Goal: Task Accomplishment & Management: Complete application form

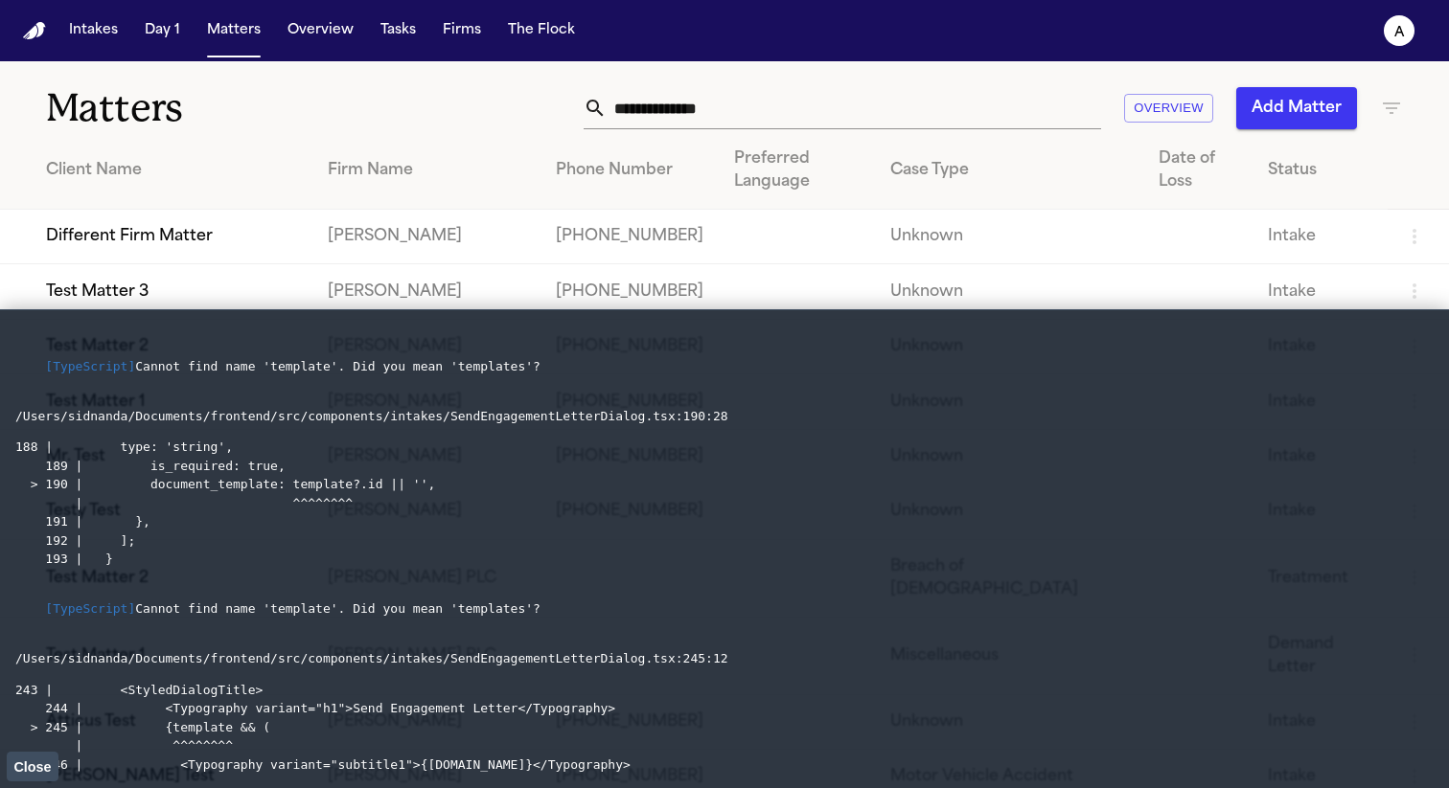
drag, startPoint x: 554, startPoint y: 364, endPoint x: 47, endPoint y: 361, distance: 506.8
click at [47, 361] on pre "[TypeScript] Cannot find name 'template'. Did you mean 'templates'?" at bounding box center [724, 366] width 1418 height 57
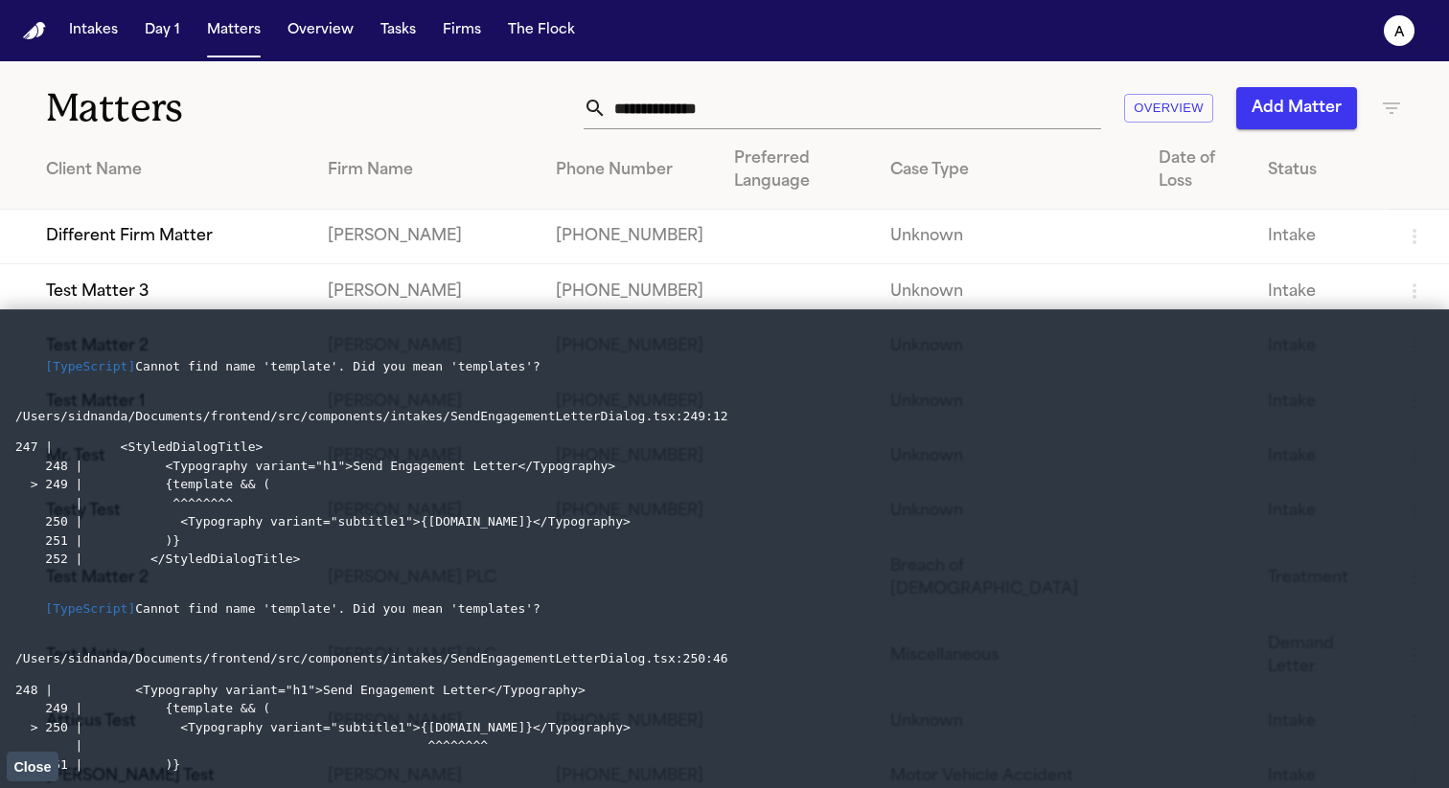
drag, startPoint x: 558, startPoint y: 622, endPoint x: 7, endPoint y: 419, distance: 587.1
click at [7, 419] on main "[TypeScript] Cannot find name 'template'. Did you mean 'templates'? /Users/sidn…" at bounding box center [724, 548] width 1449 height 479
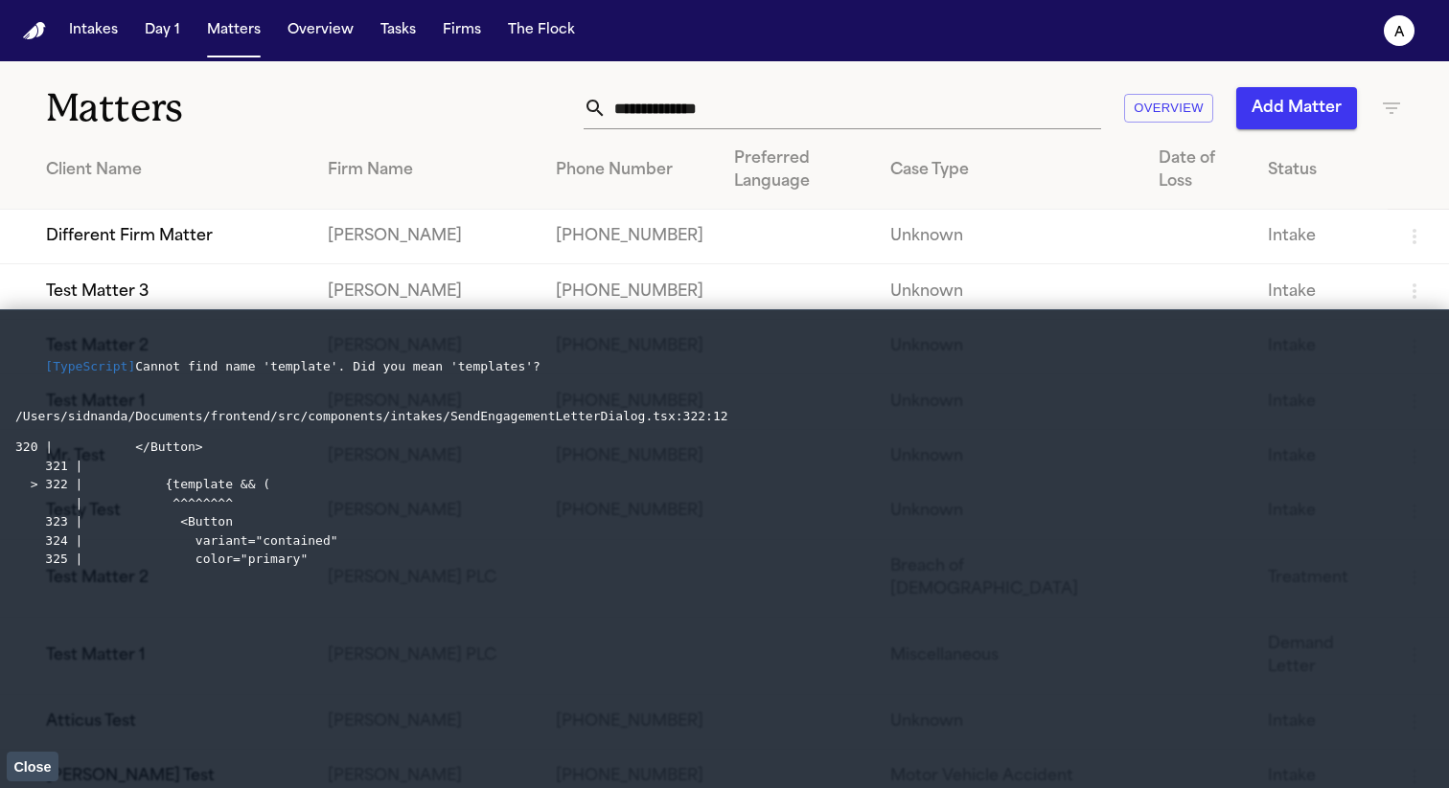
drag, startPoint x: 52, startPoint y: 366, endPoint x: 320, endPoint y: 564, distance: 333.6
click at [320, 564] on li "[TypeScript] Cannot find name 'template'. Did you mean 'templates'? /Users/sidn…" at bounding box center [724, 453] width 1418 height 231
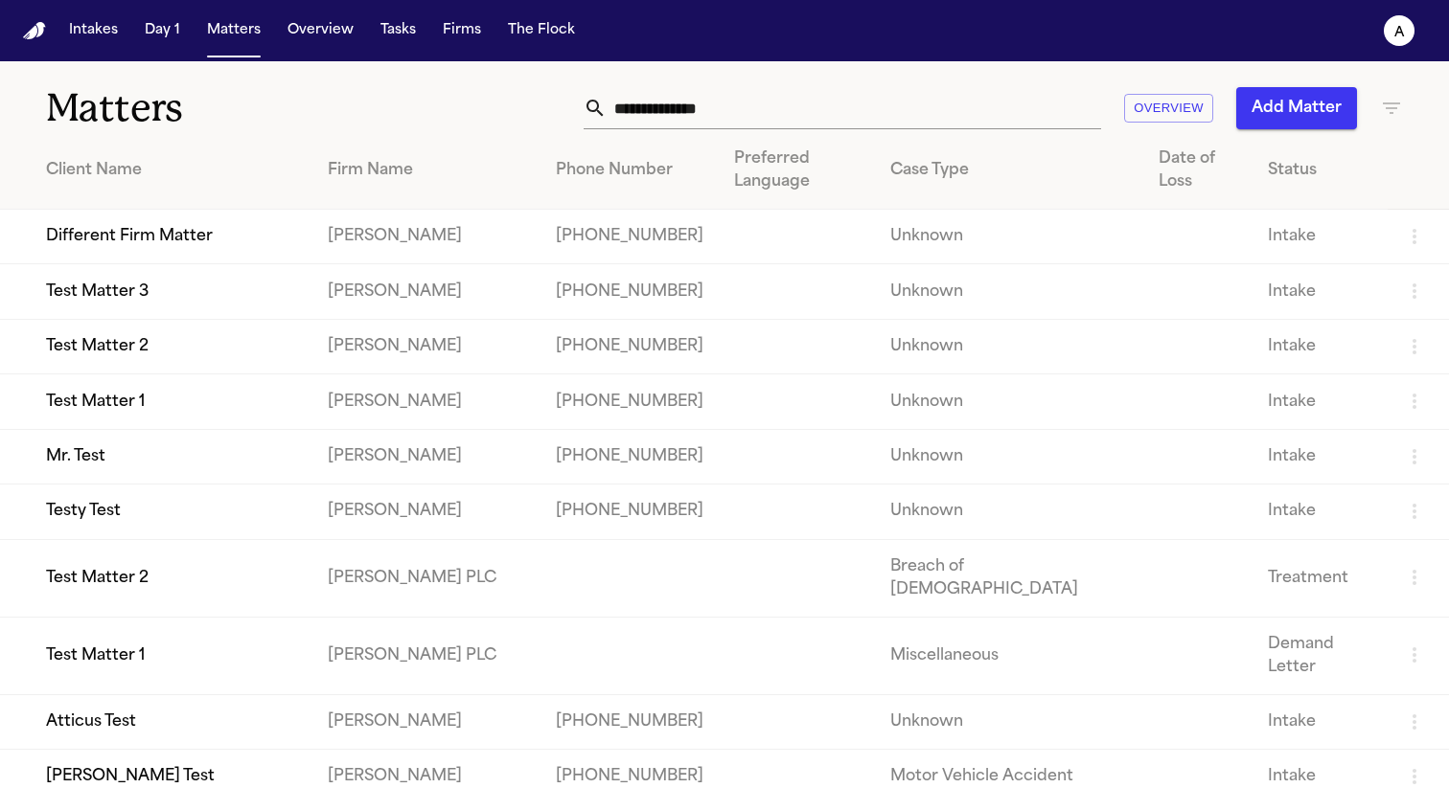
click at [96, 37] on button "Intakes" at bounding box center [93, 30] width 64 height 34
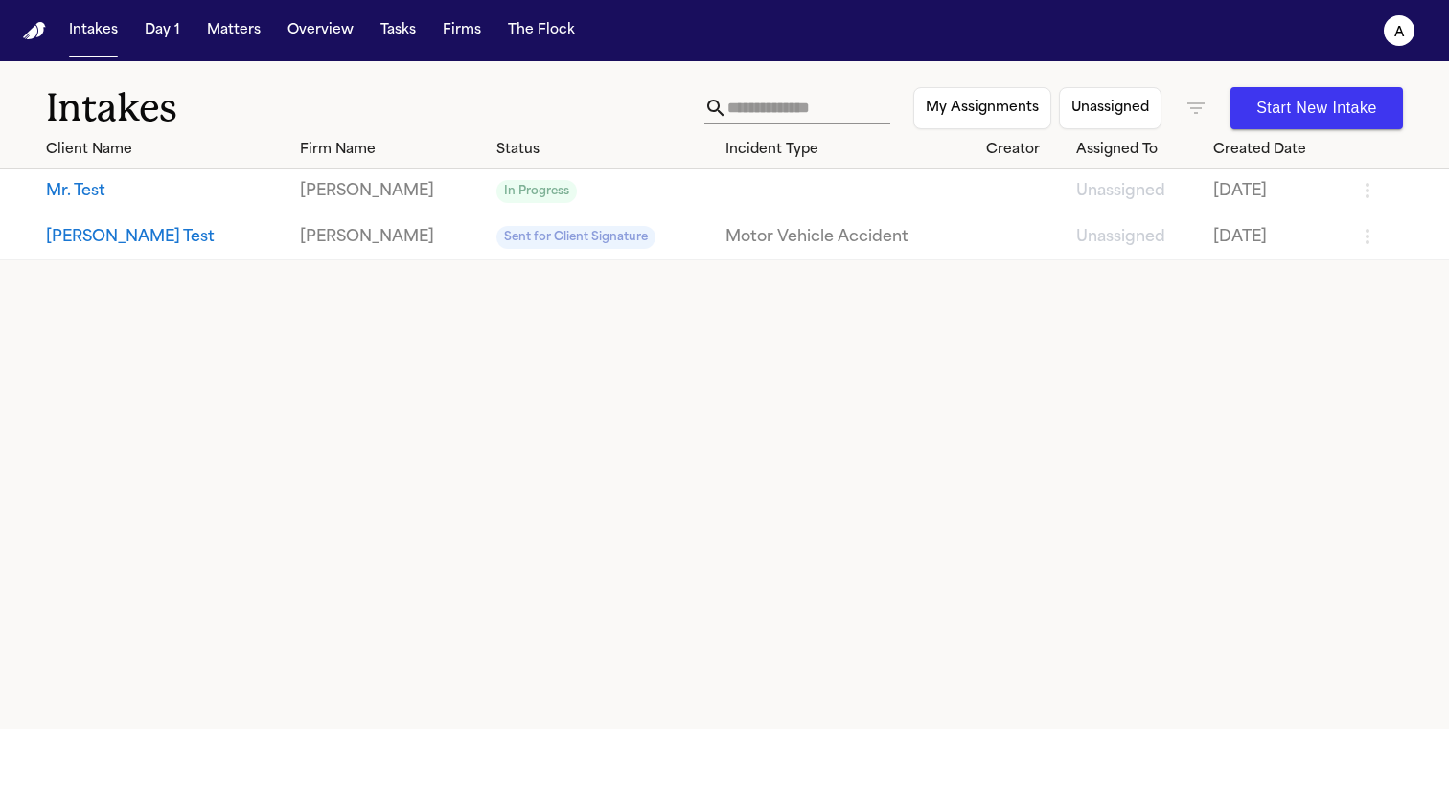
click at [85, 193] on button "Mr. Test" at bounding box center [165, 191] width 239 height 23
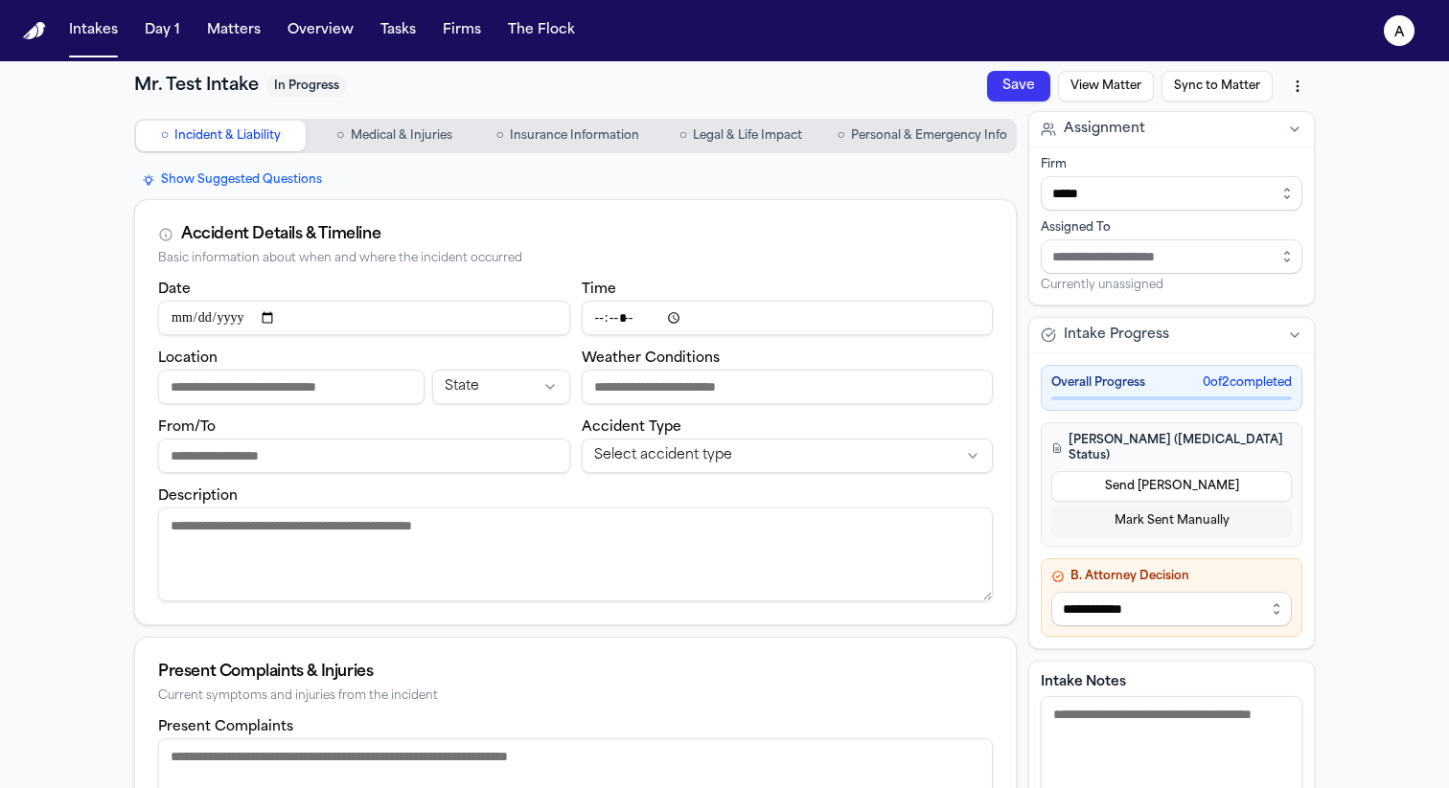
click at [1161, 471] on button "Send LOE" at bounding box center [1171, 486] width 240 height 31
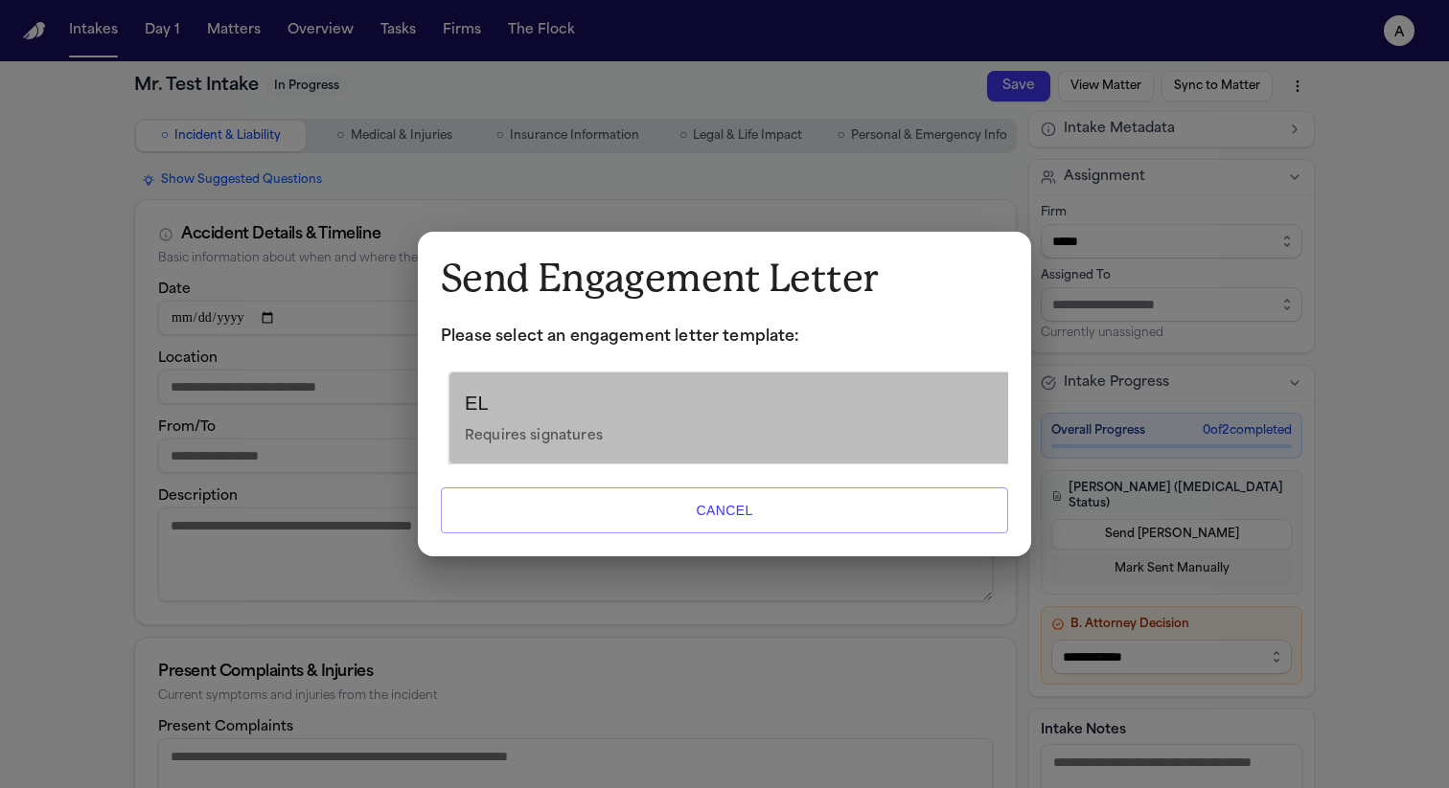
click at [873, 435] on p "Requires signatures" at bounding box center [732, 436] width 535 height 23
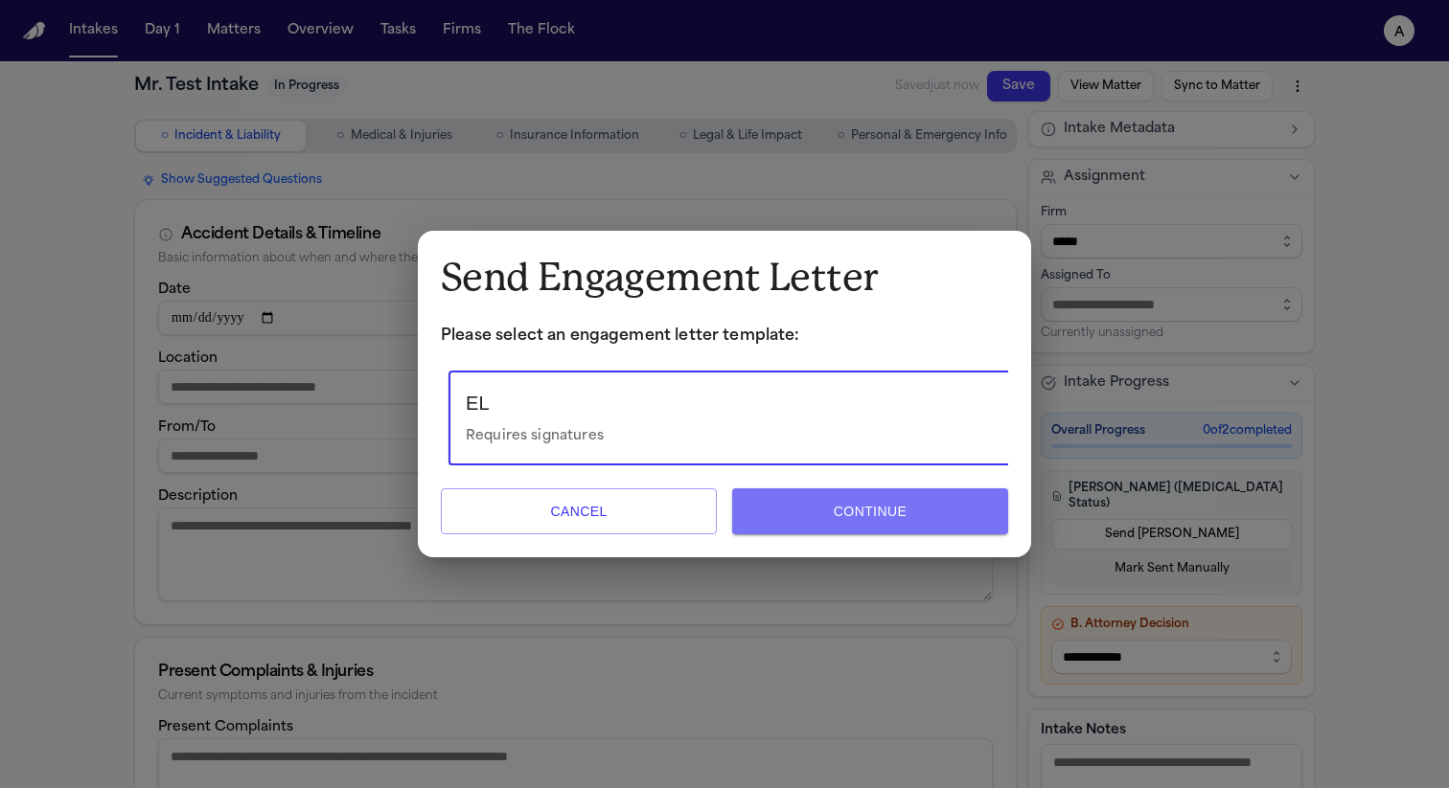
click at [775, 521] on button "Continue" at bounding box center [870, 512] width 276 height 46
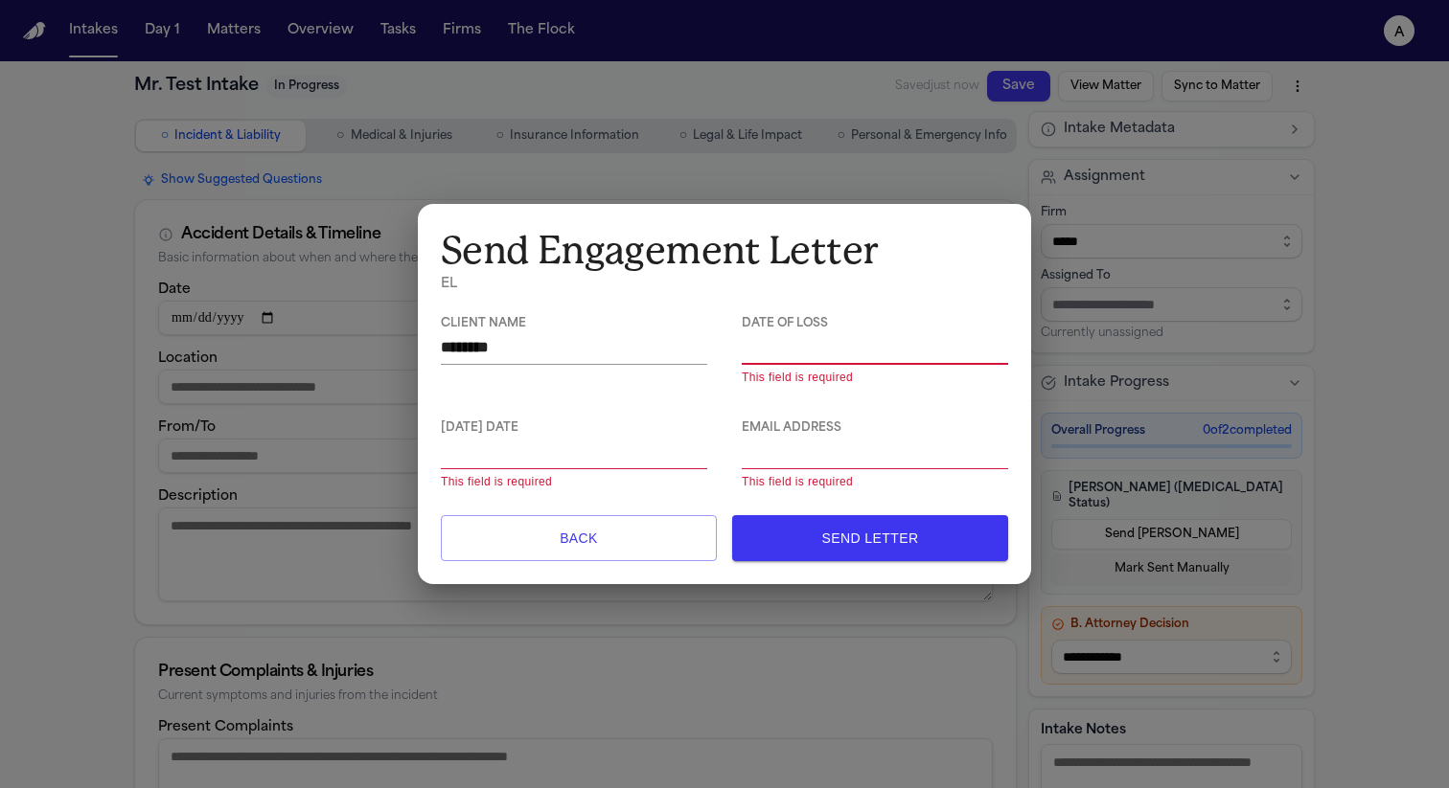
click at [668, 522] on button "Back" at bounding box center [579, 538] width 276 height 46
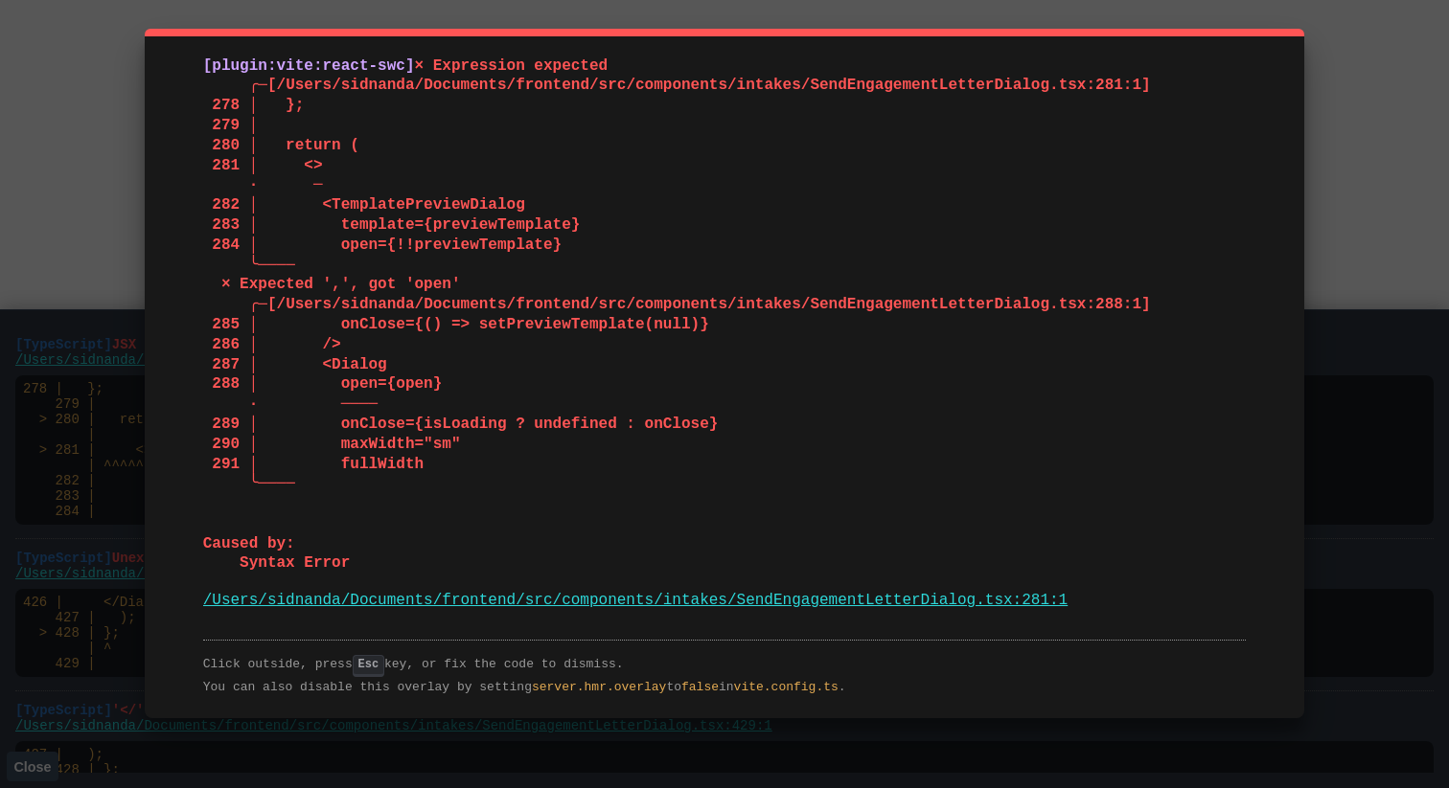
drag, startPoint x: 343, startPoint y: 576, endPoint x: 136, endPoint y: 56, distance: 559.9
click at [136, 56] on div "[plugin:vite:react-swc] × Expression expected ╭─[/Users/sidnanda/Documents/fron…" at bounding box center [724, 394] width 1449 height 788
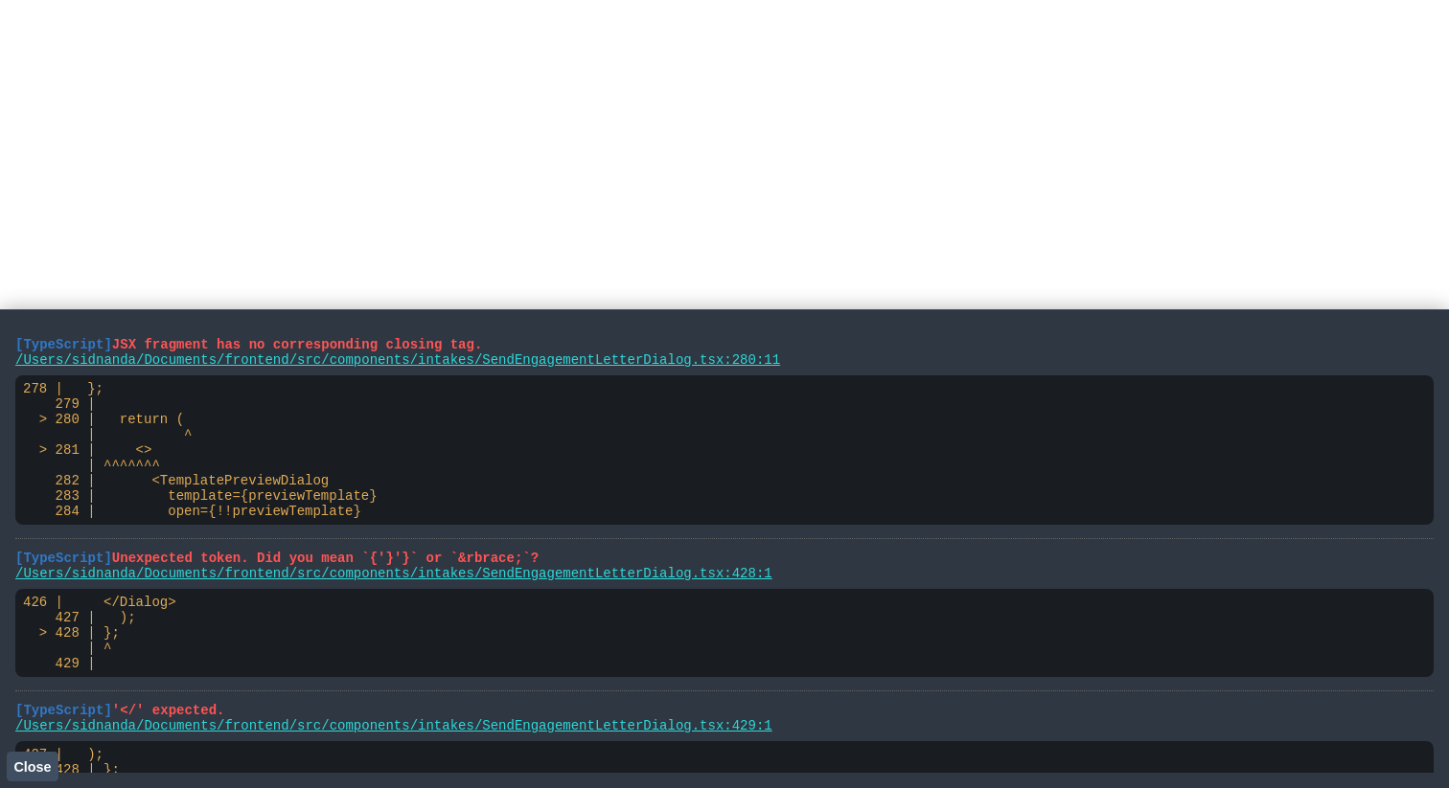
drag, startPoint x: 491, startPoint y: 346, endPoint x: 10, endPoint y: 348, distance: 480.9
click at [10, 348] on main "[TypeScript] JSX fragment has no corresponding closing tag. /Users/sidnanda/Doc…" at bounding box center [724, 548] width 1449 height 479
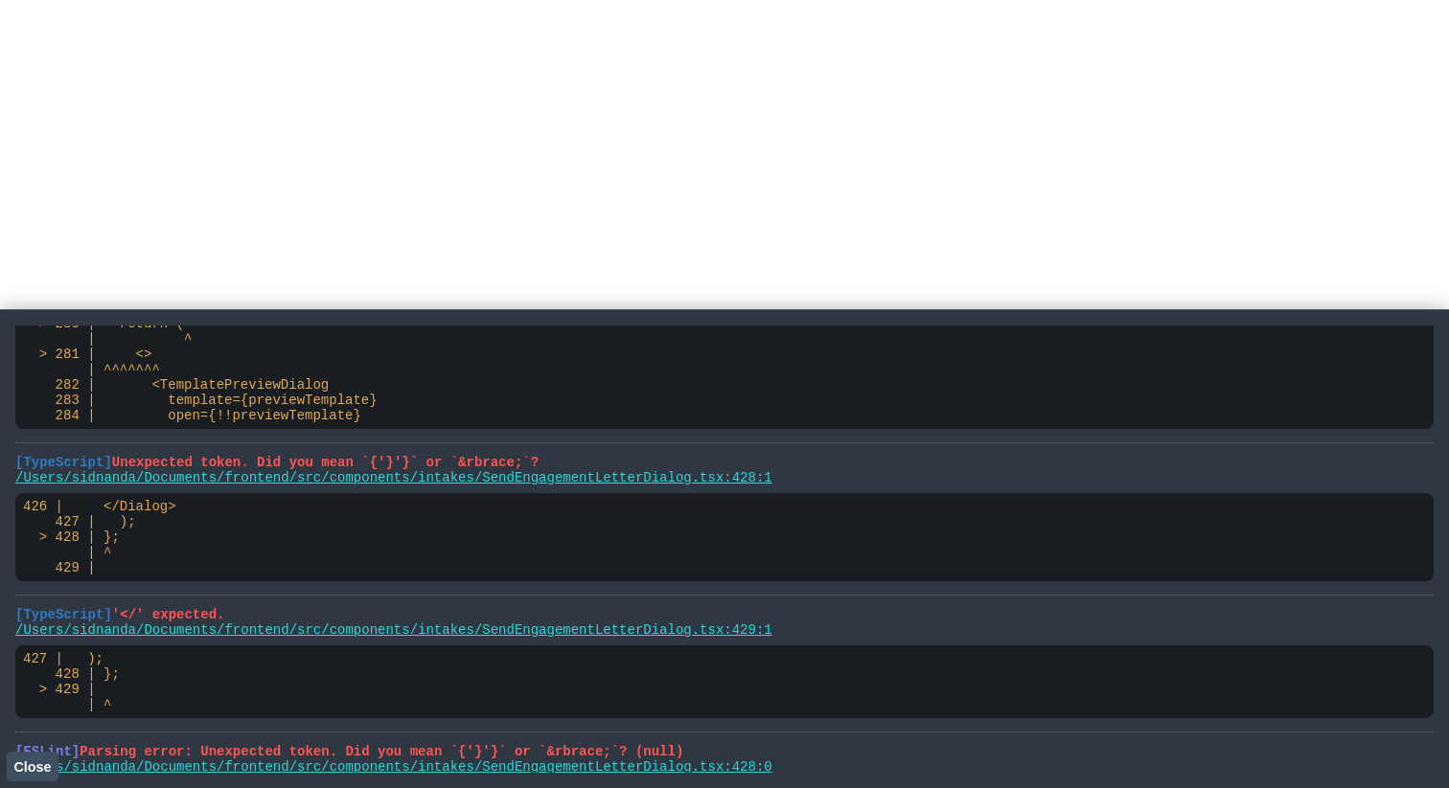
scroll to position [93, 0]
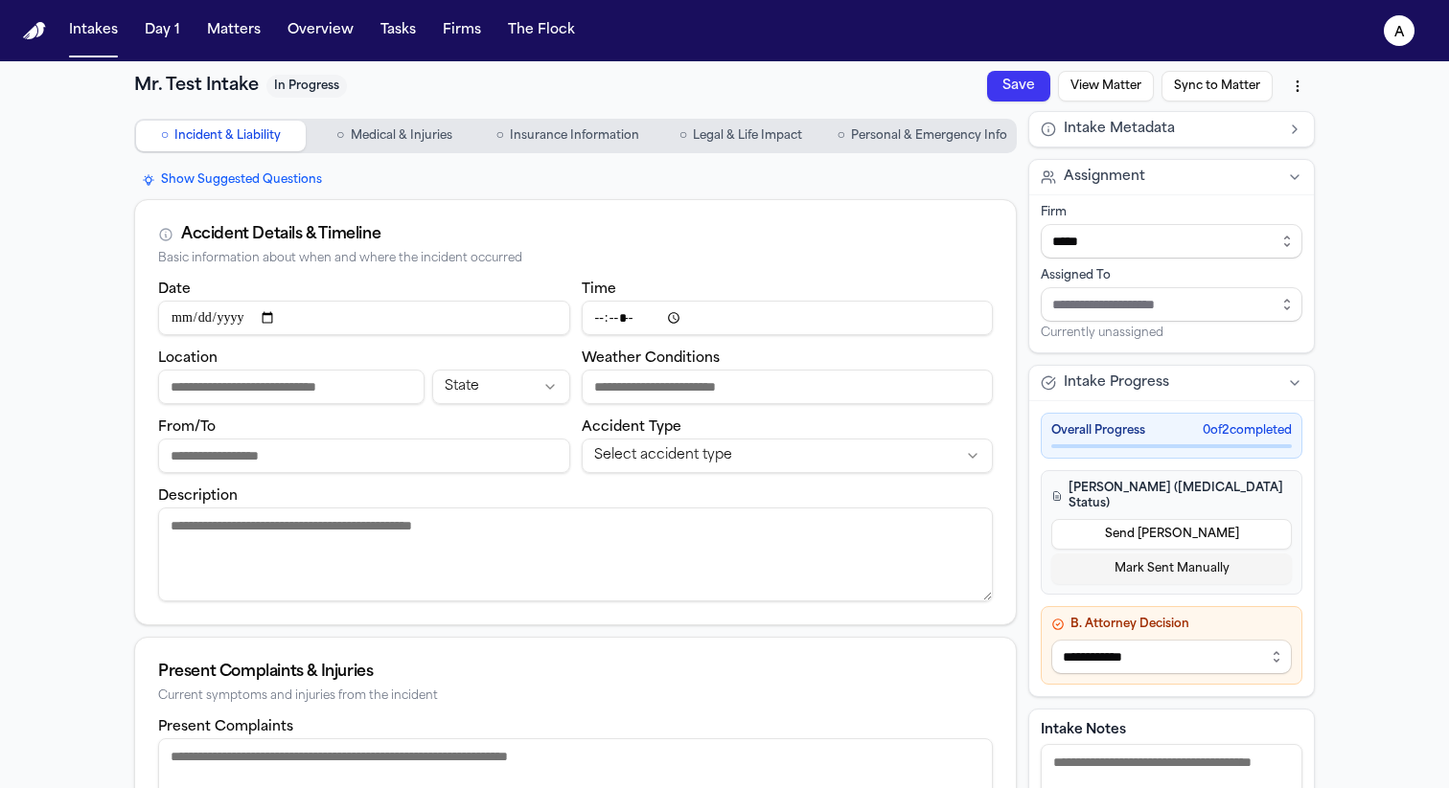
click at [1160, 522] on button "Send LOE" at bounding box center [1171, 534] width 240 height 31
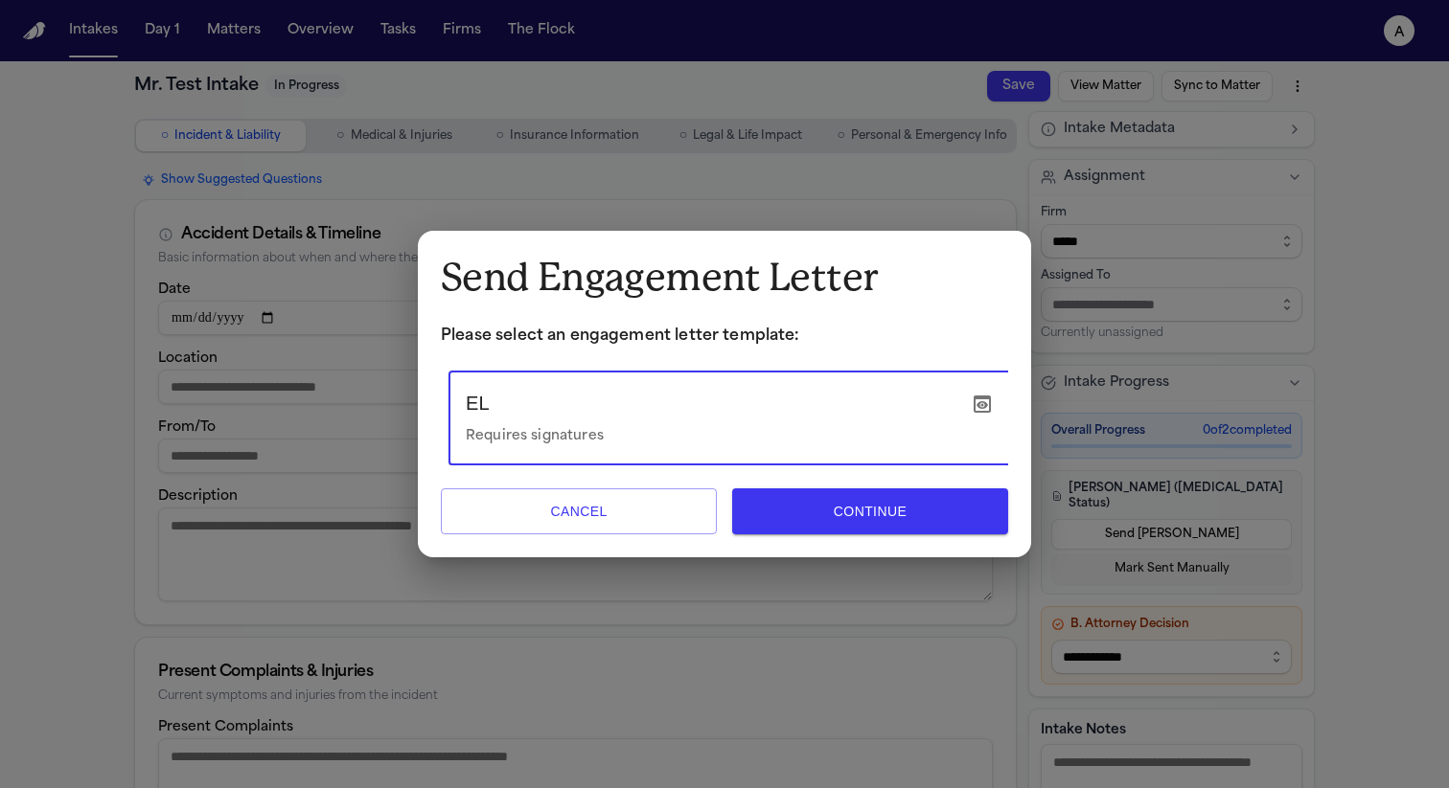
click at [983, 398] on icon "button" at bounding box center [981, 404] width 23 height 23
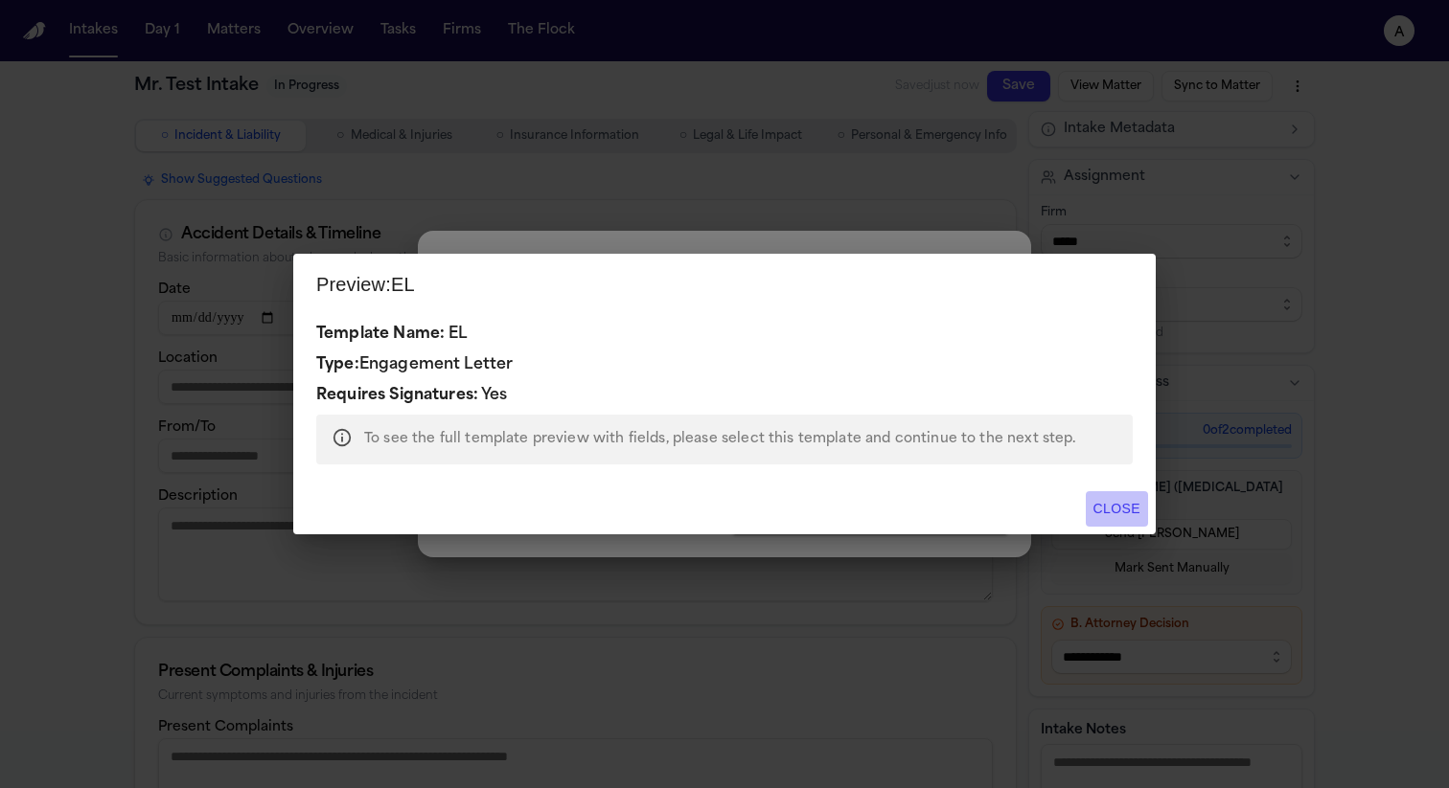
click at [1107, 505] on button "Close" at bounding box center [1116, 508] width 62 height 35
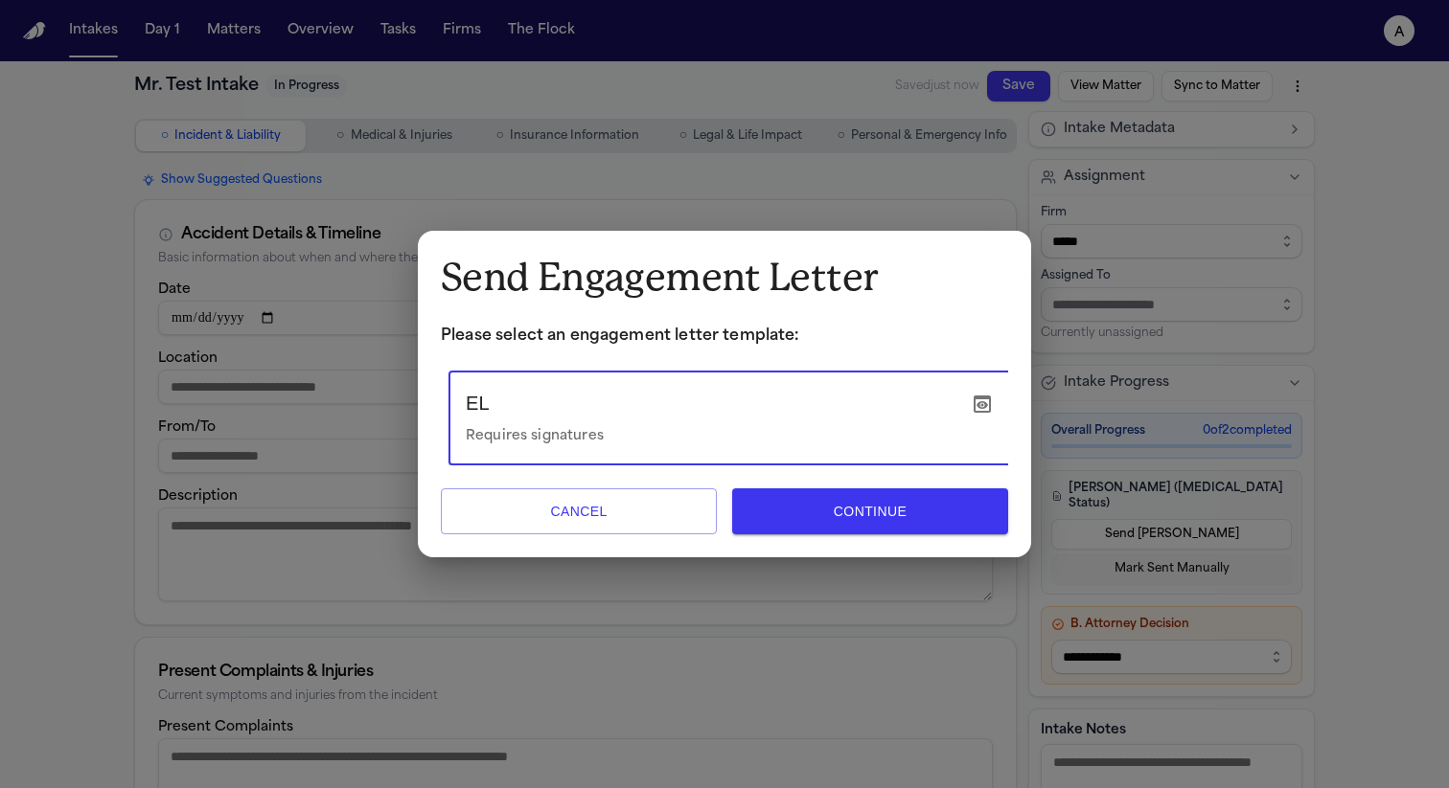
click at [825, 417] on div "EL Requires signatures" at bounding box center [714, 418] width 496 height 60
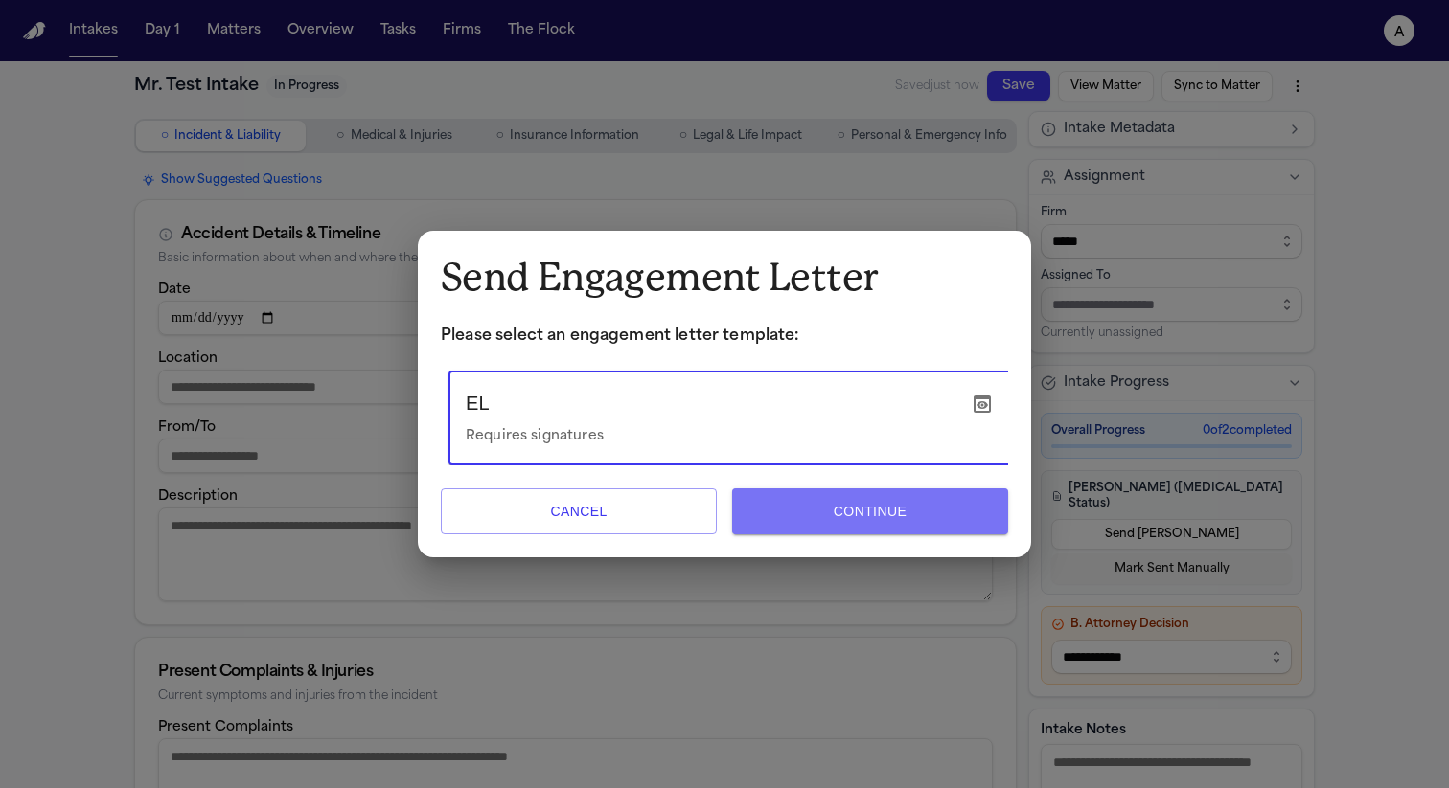
click at [919, 515] on button "Continue" at bounding box center [870, 512] width 276 height 46
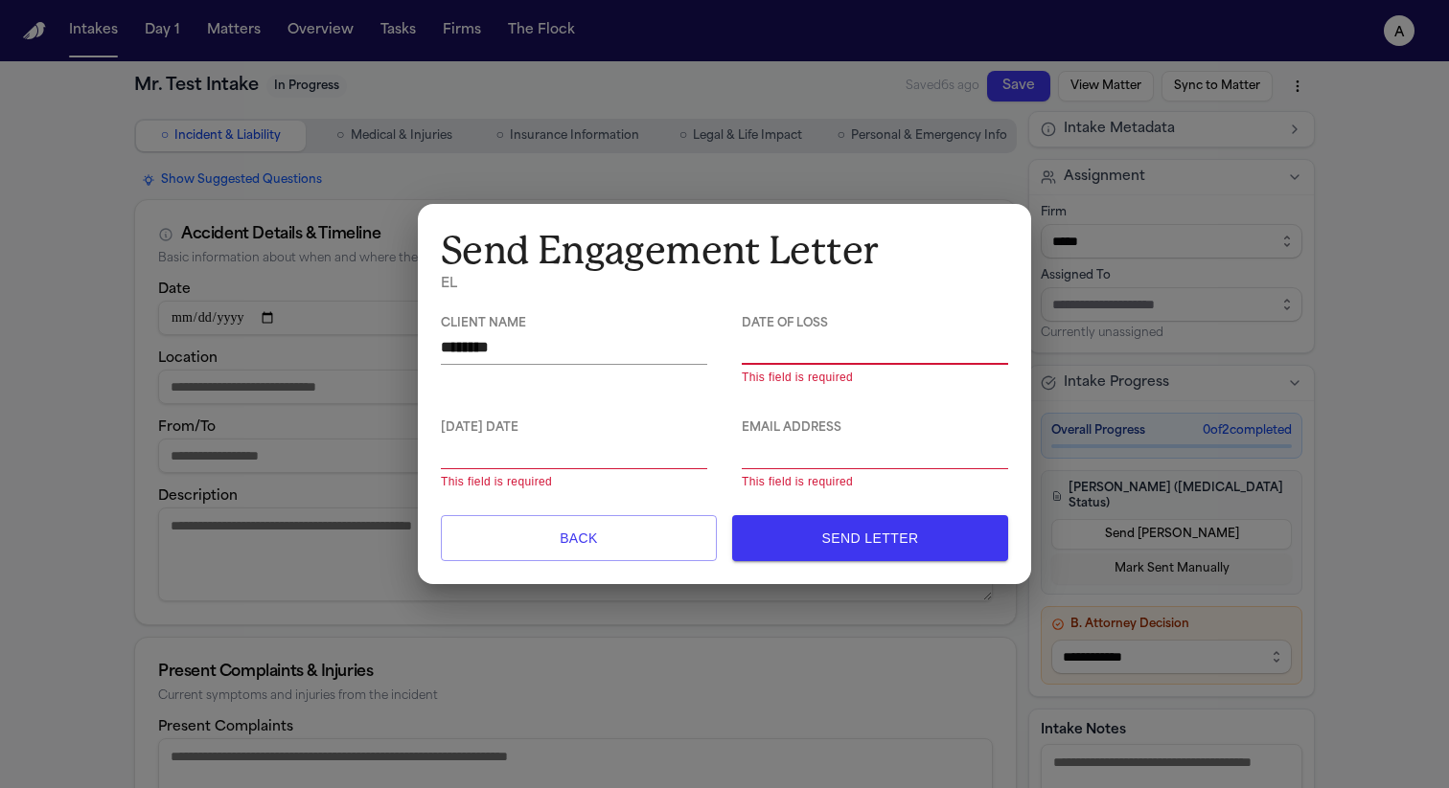
click at [641, 540] on button "Back" at bounding box center [579, 538] width 276 height 46
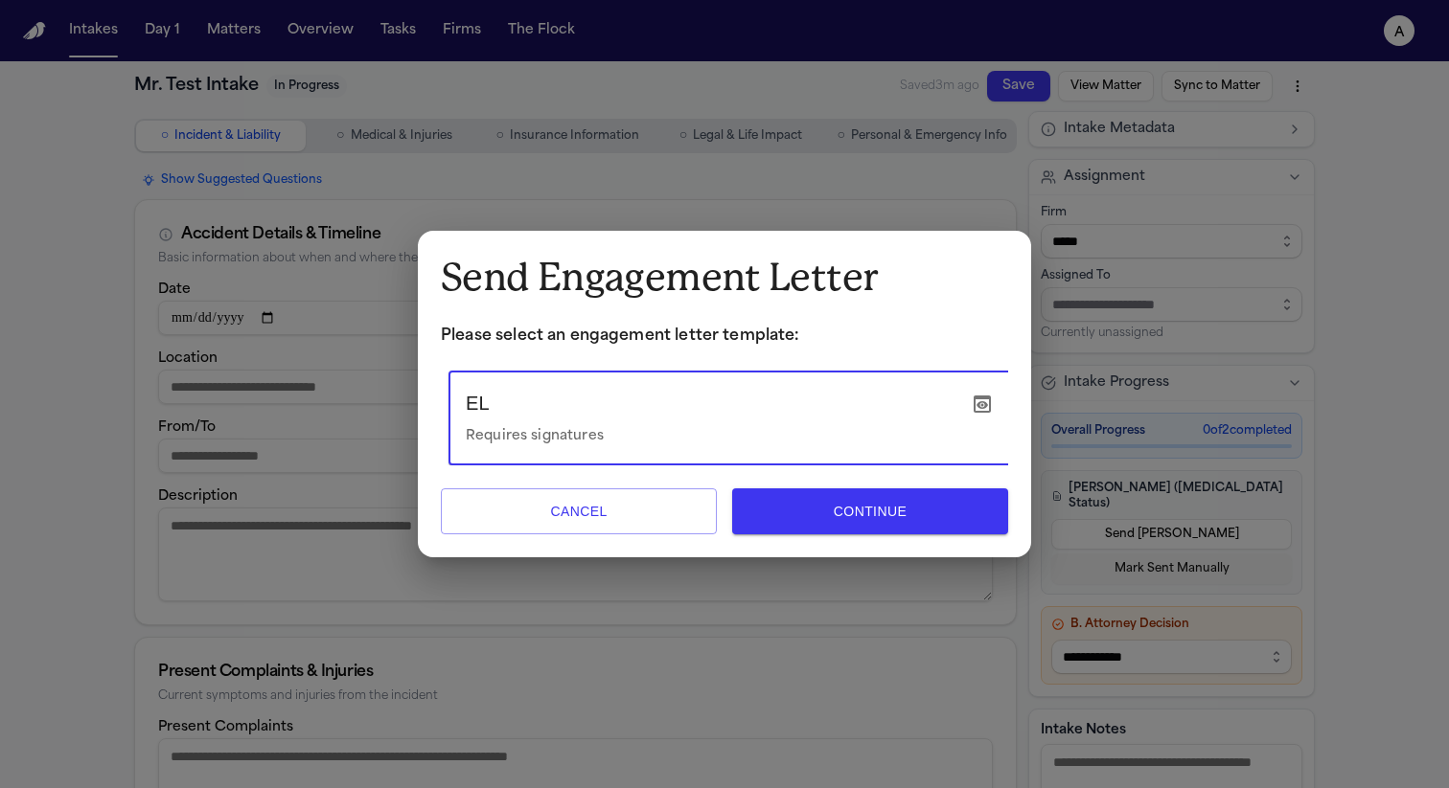
click at [984, 396] on icon "button" at bounding box center [981, 404] width 17 height 17
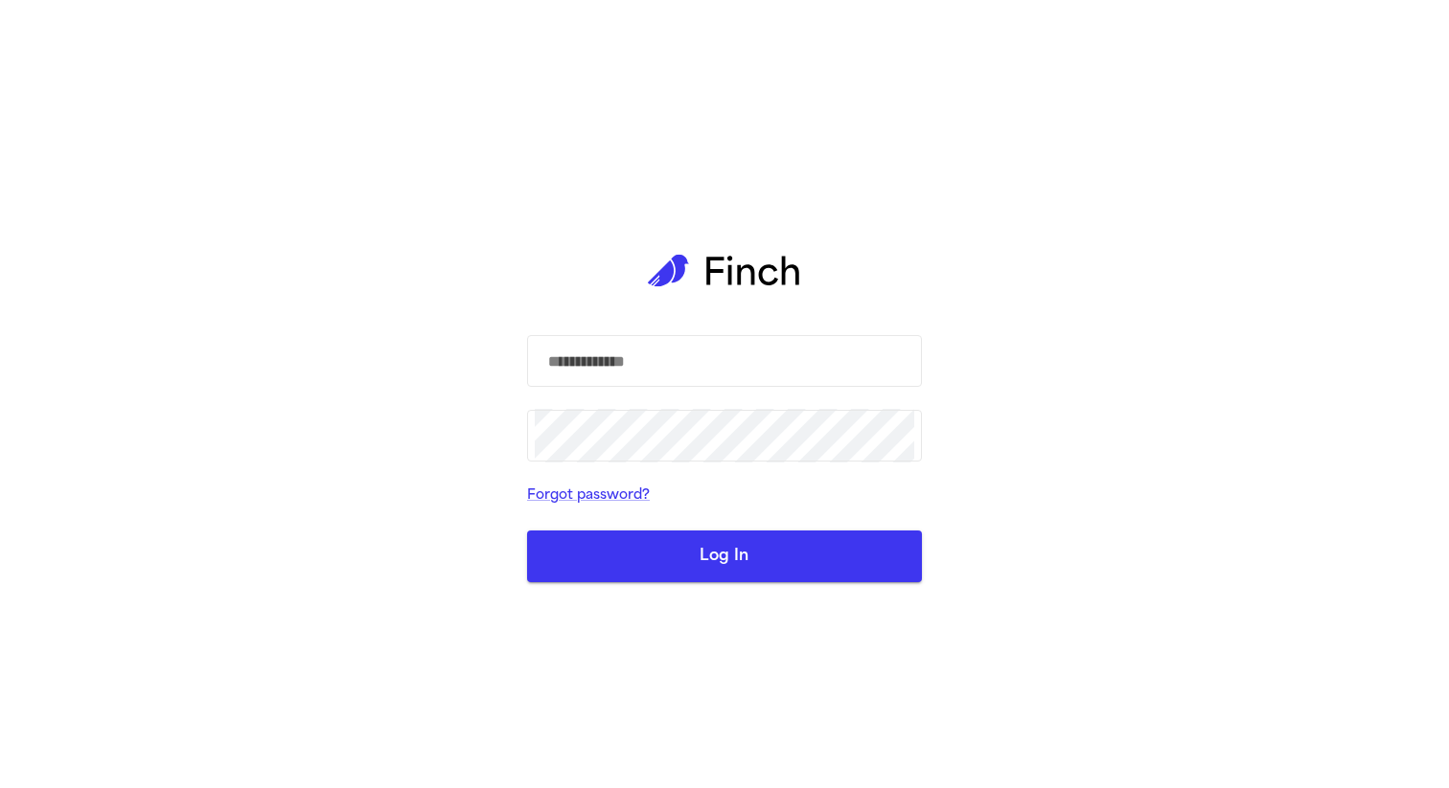
click at [761, 178] on div "​ ​ Forgot password? Log In" at bounding box center [724, 394] width 395 height 788
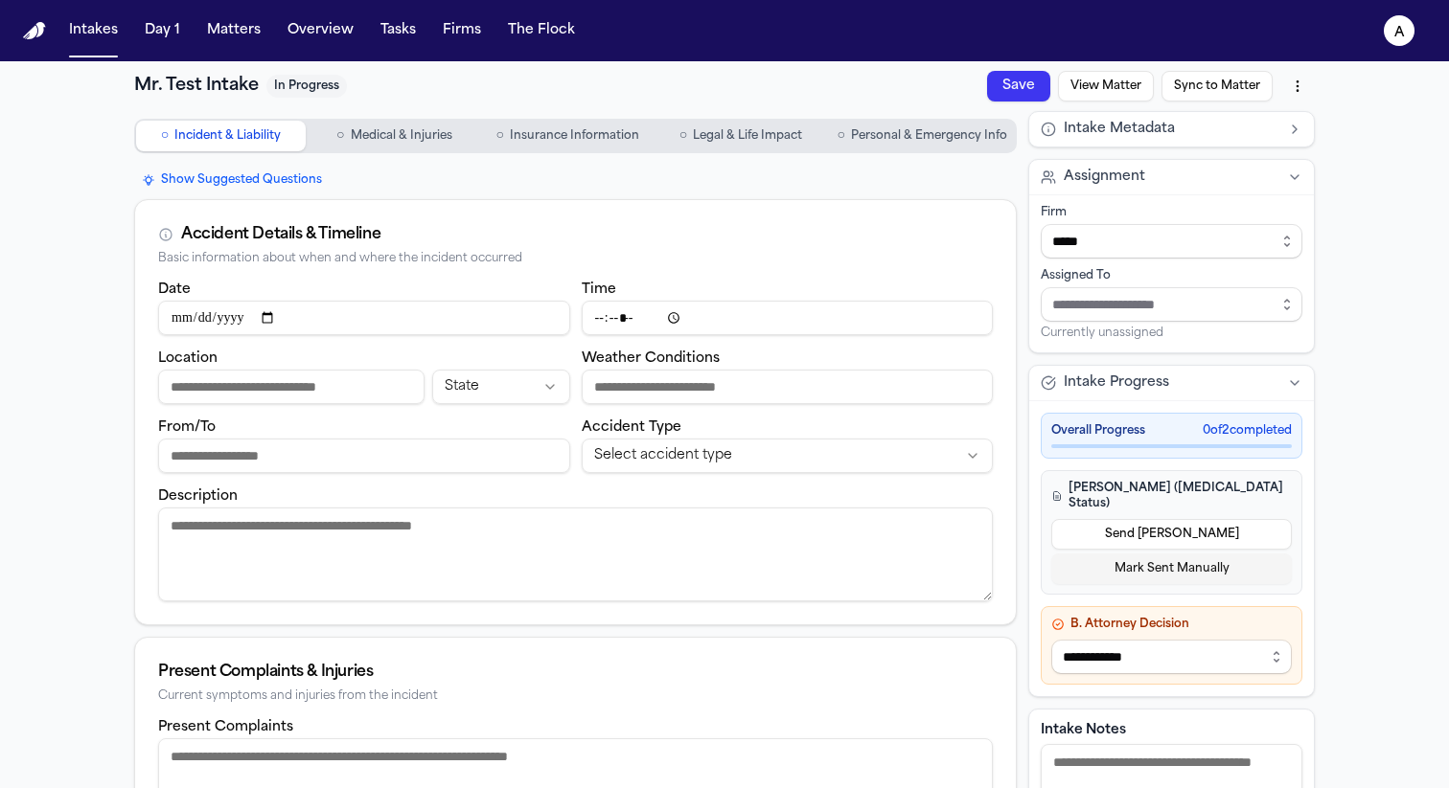
click at [1119, 523] on button "Send [PERSON_NAME]" at bounding box center [1171, 534] width 240 height 31
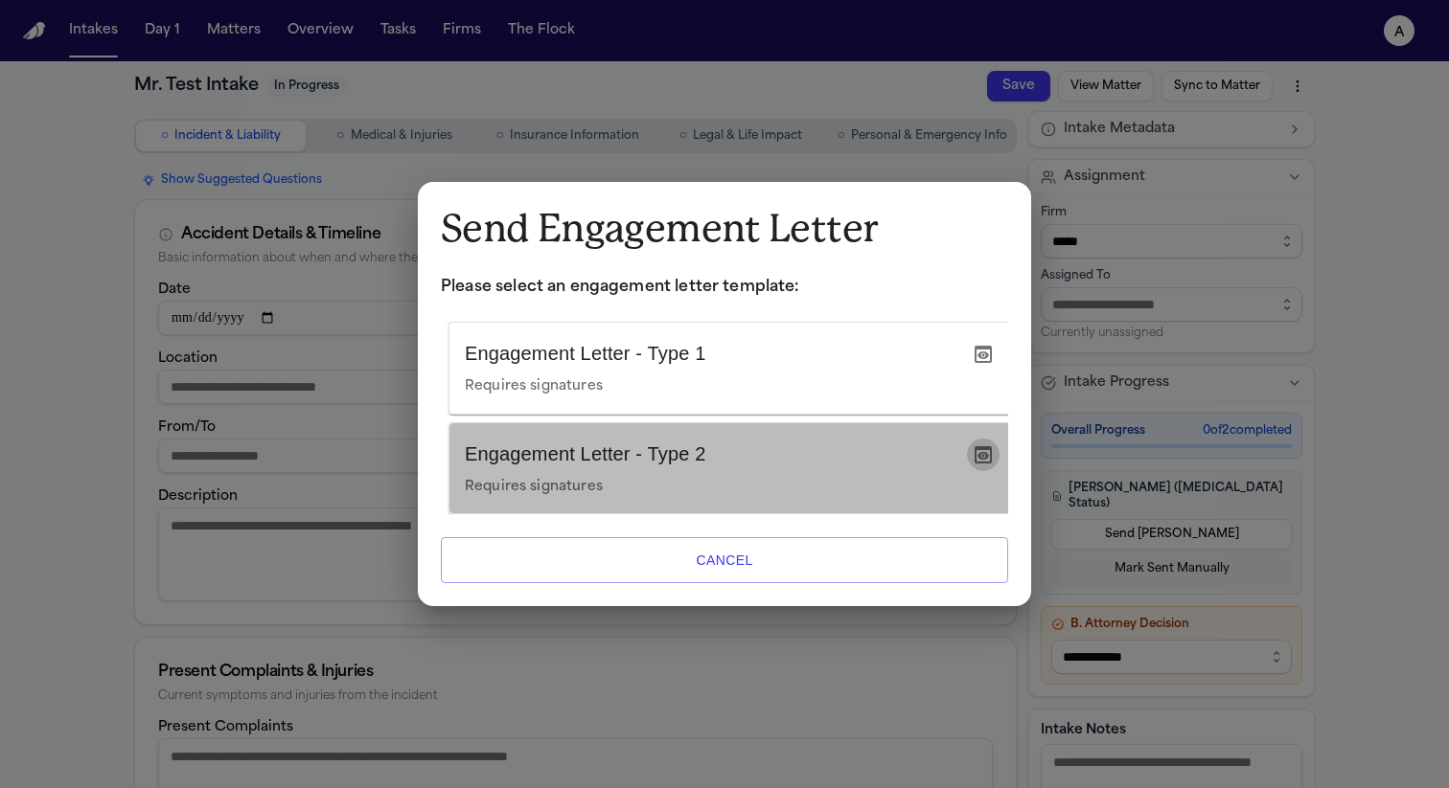
click at [983, 446] on icon "button" at bounding box center [982, 455] width 23 height 23
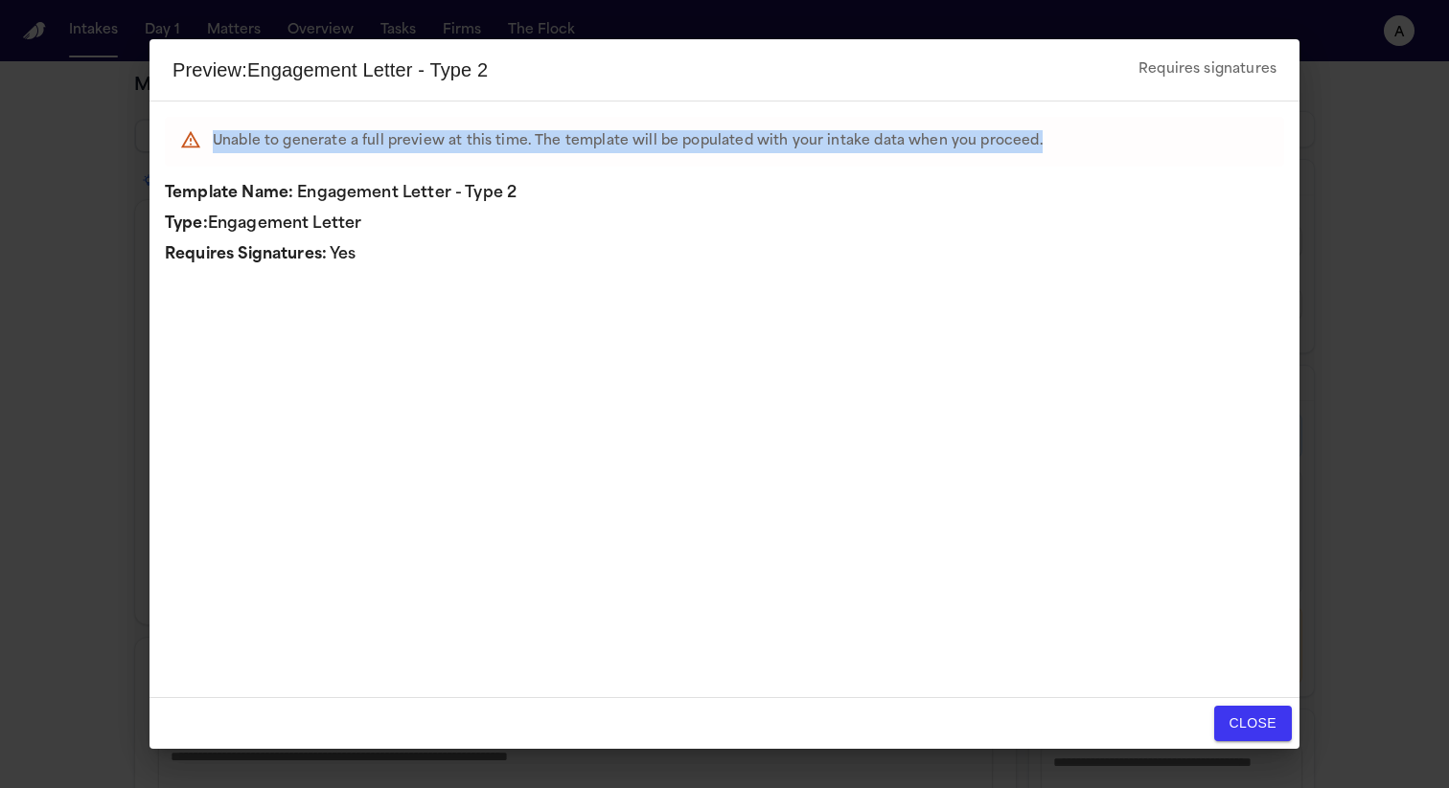
drag, startPoint x: 1038, startPoint y: 154, endPoint x: 102, endPoint y: 152, distance: 936.0
click at [102, 152] on div "Preview: Engagement Letter - Type 2 Requires signatures Unable to generate a fu…" at bounding box center [724, 394] width 1449 height 788
copy p "Unable to generate a full preview at this time. The template will be populated …"
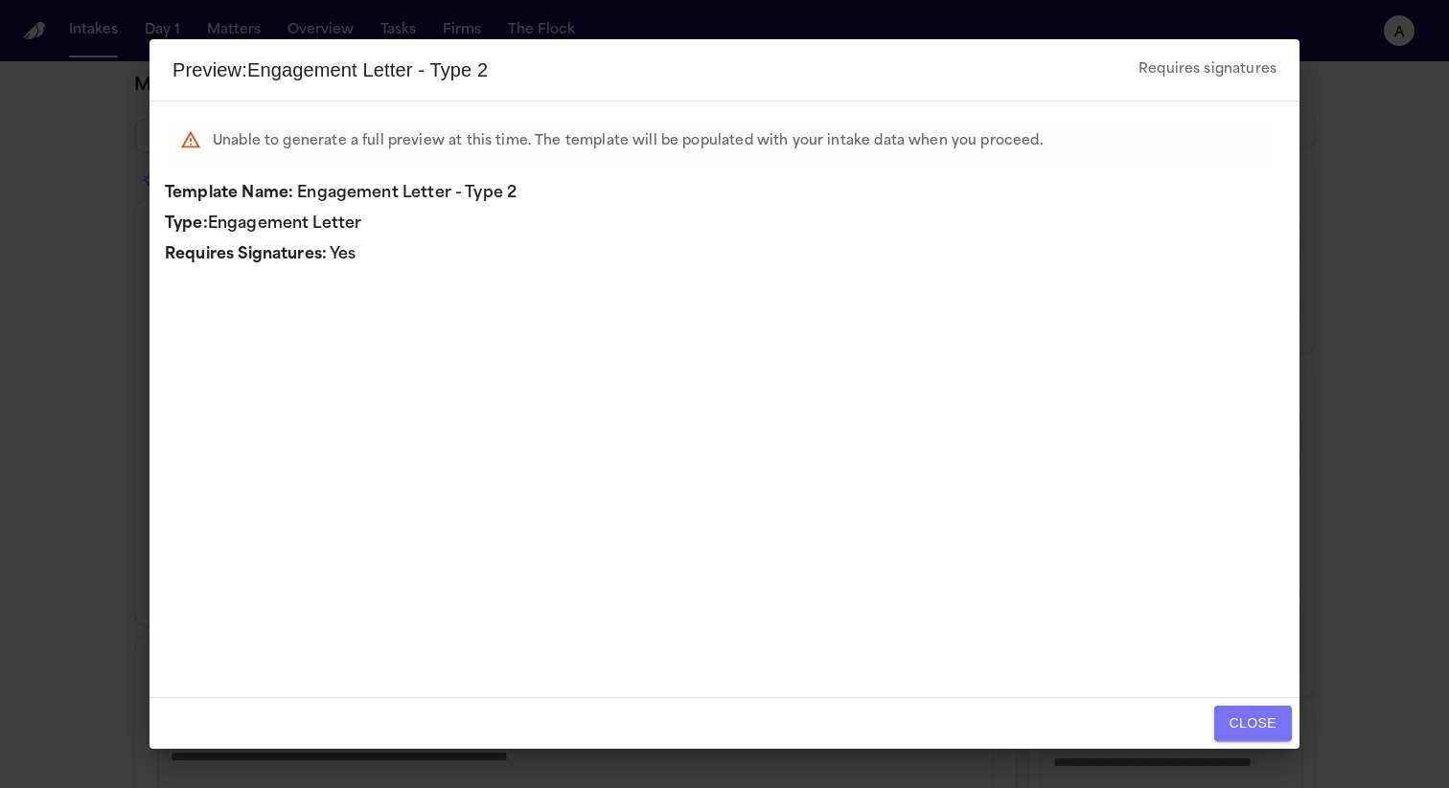
click at [1261, 717] on button "Close" at bounding box center [1253, 723] width 78 height 35
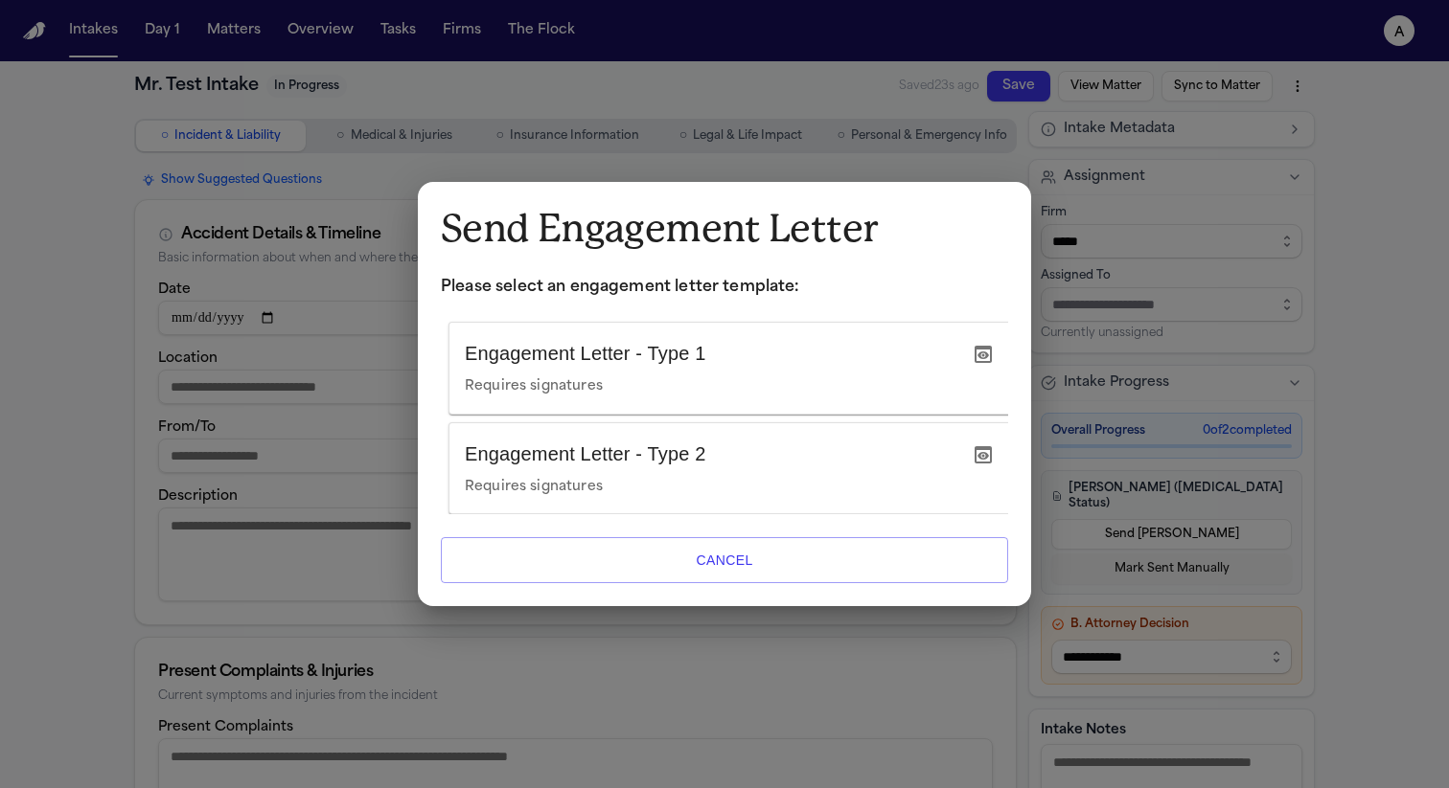
click at [987, 350] on icon "button" at bounding box center [982, 354] width 23 height 23
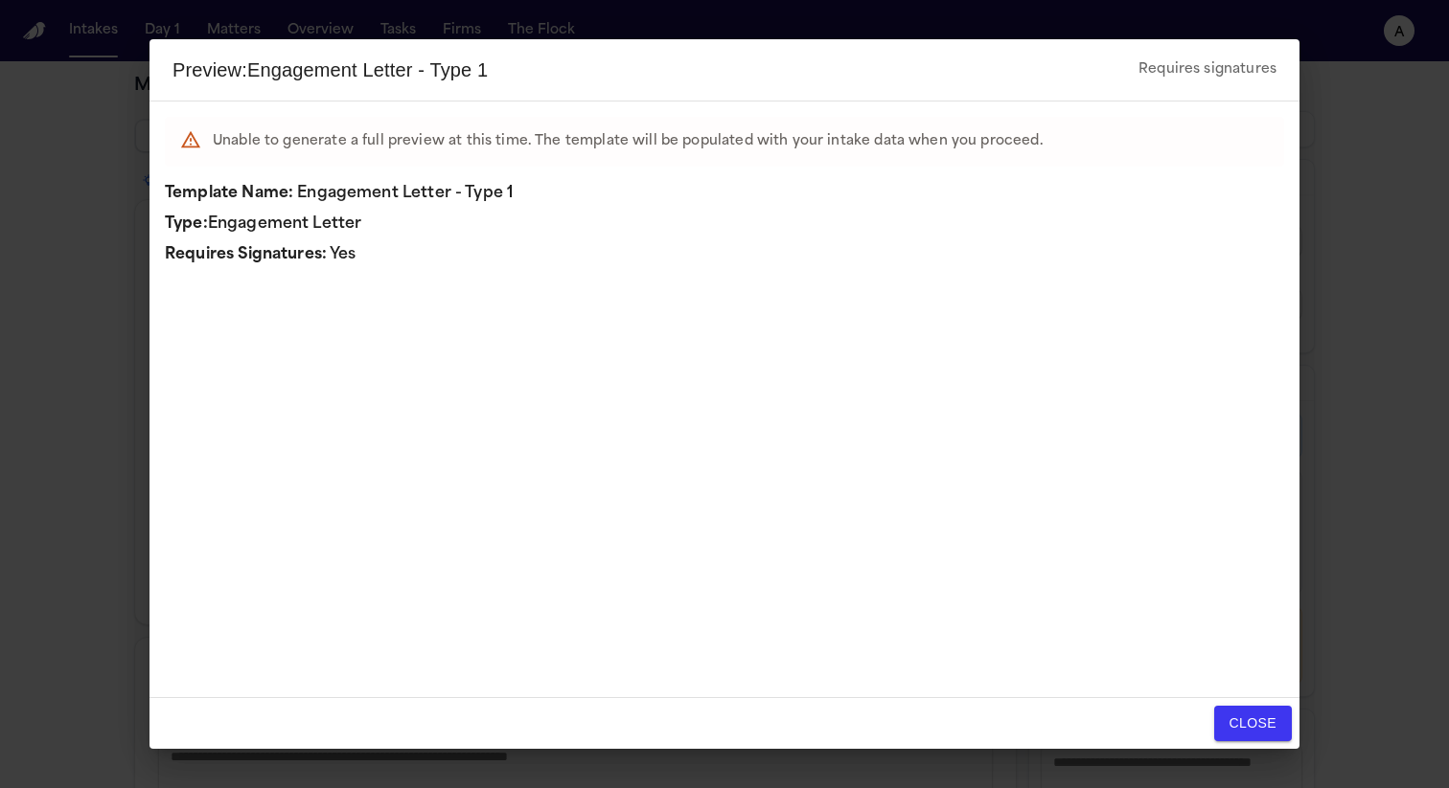
click at [1249, 721] on button "Close" at bounding box center [1253, 723] width 78 height 35
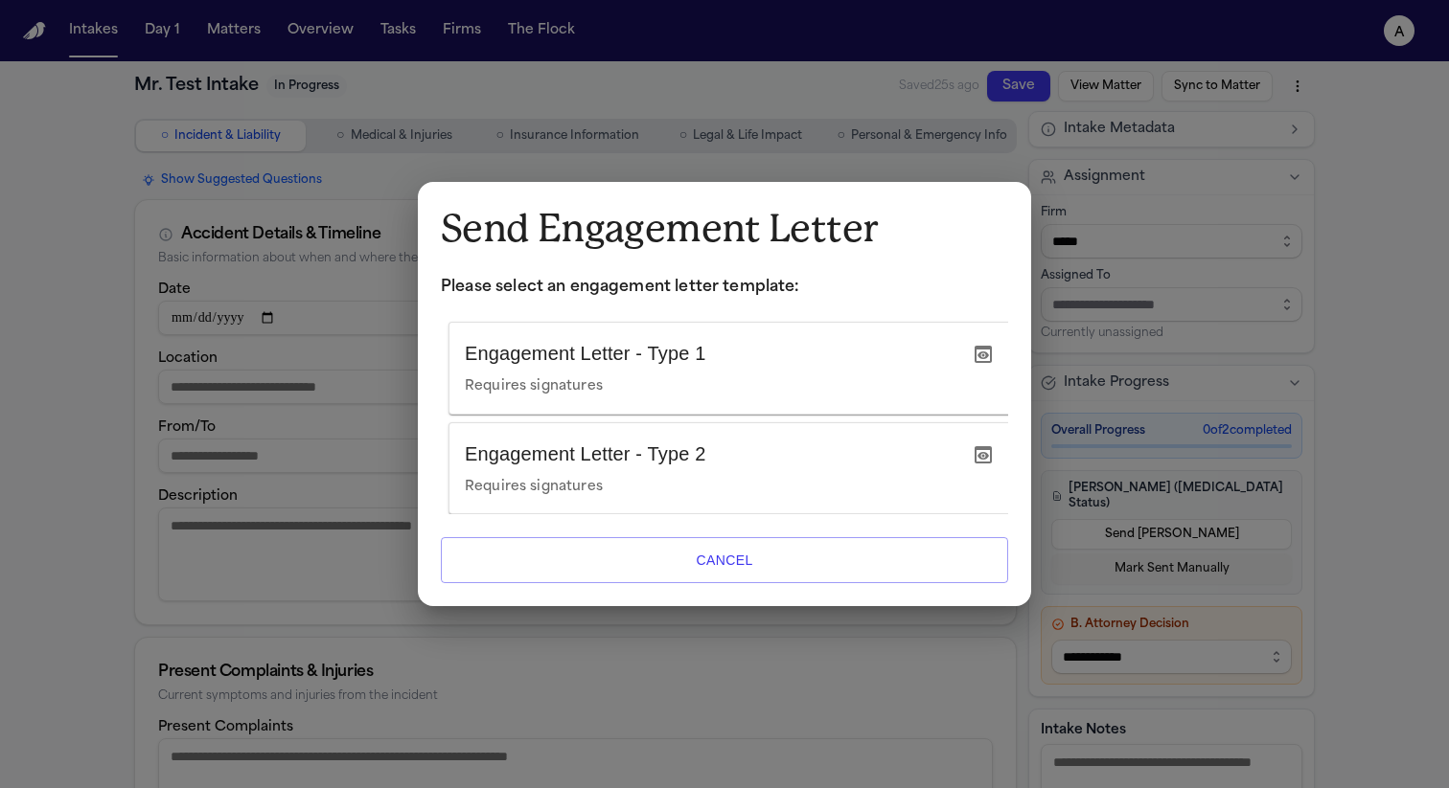
click at [984, 446] on icon "button" at bounding box center [982, 454] width 17 height 17
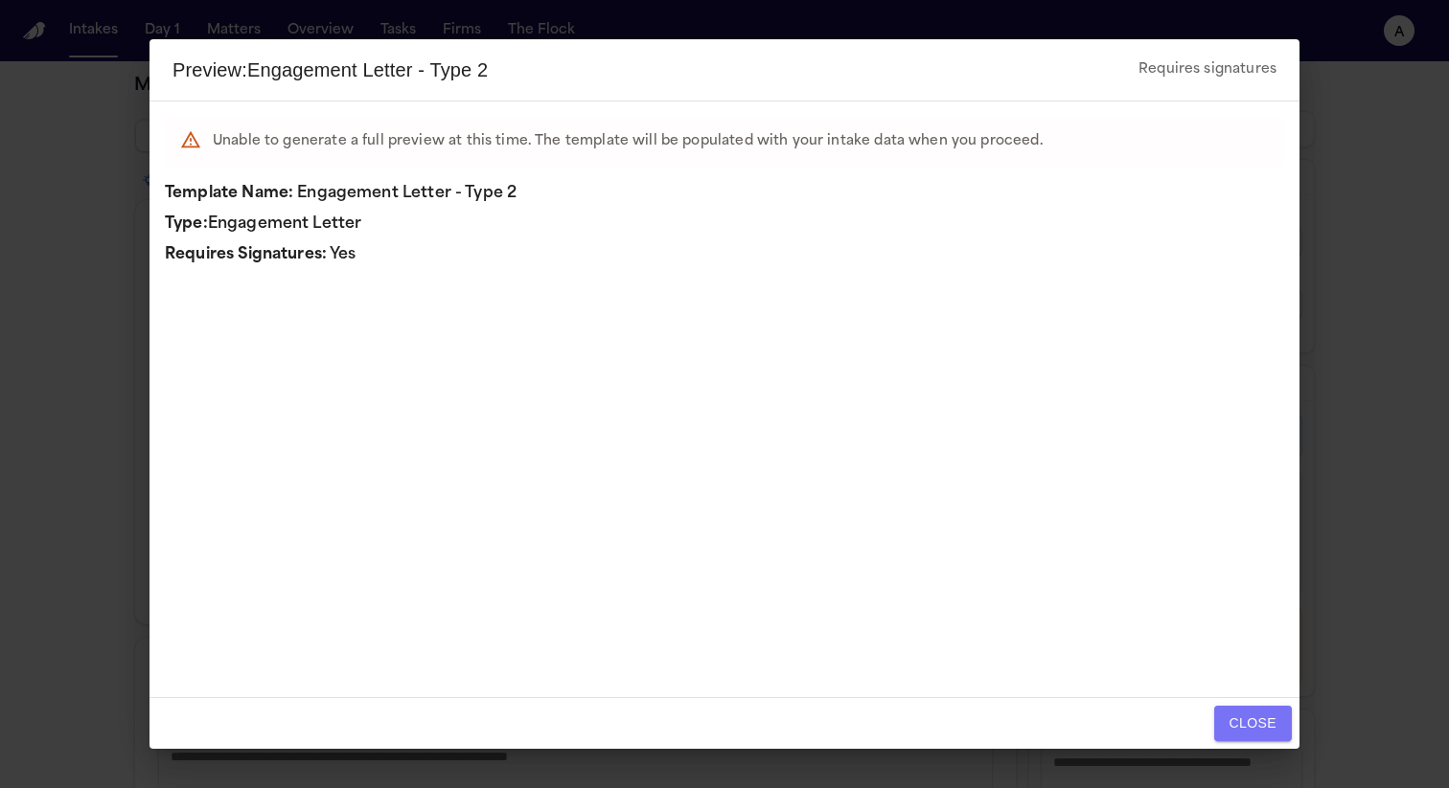
click at [1227, 713] on button "Close" at bounding box center [1253, 723] width 78 height 35
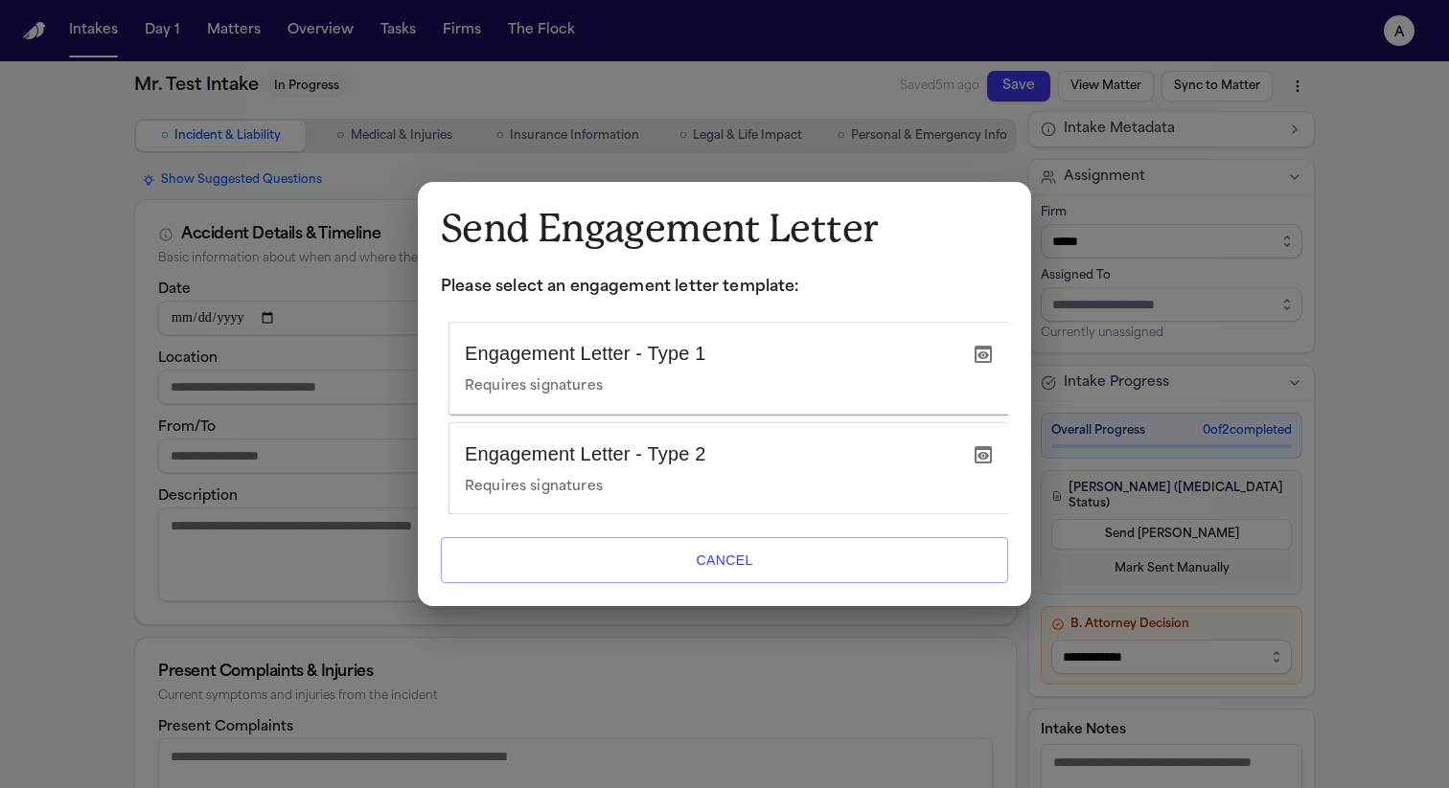
click at [974, 350] on icon "button" at bounding box center [982, 354] width 17 height 17
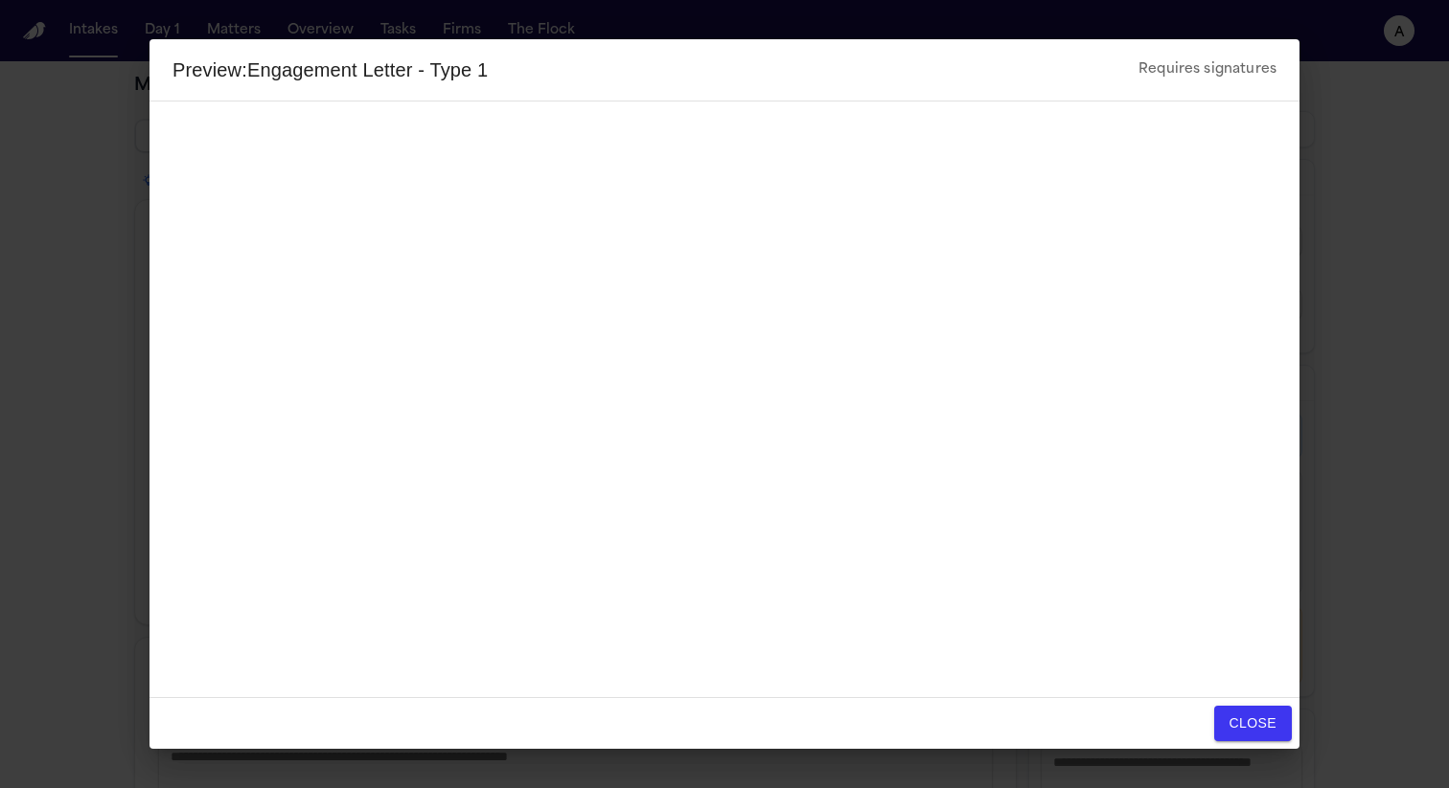
click at [1264, 717] on button "Close" at bounding box center [1253, 723] width 78 height 35
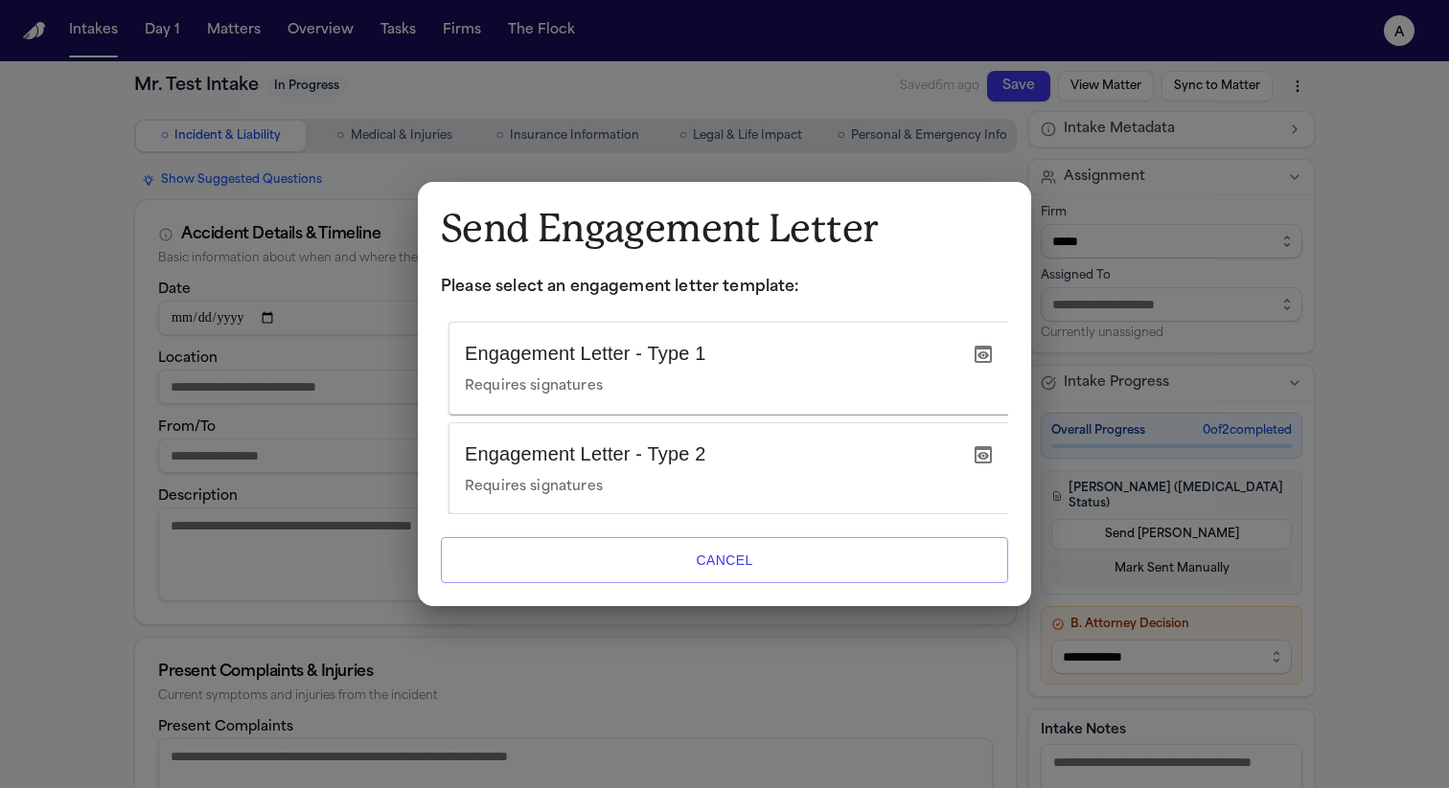
click at [982, 346] on icon "button" at bounding box center [982, 354] width 17 height 17
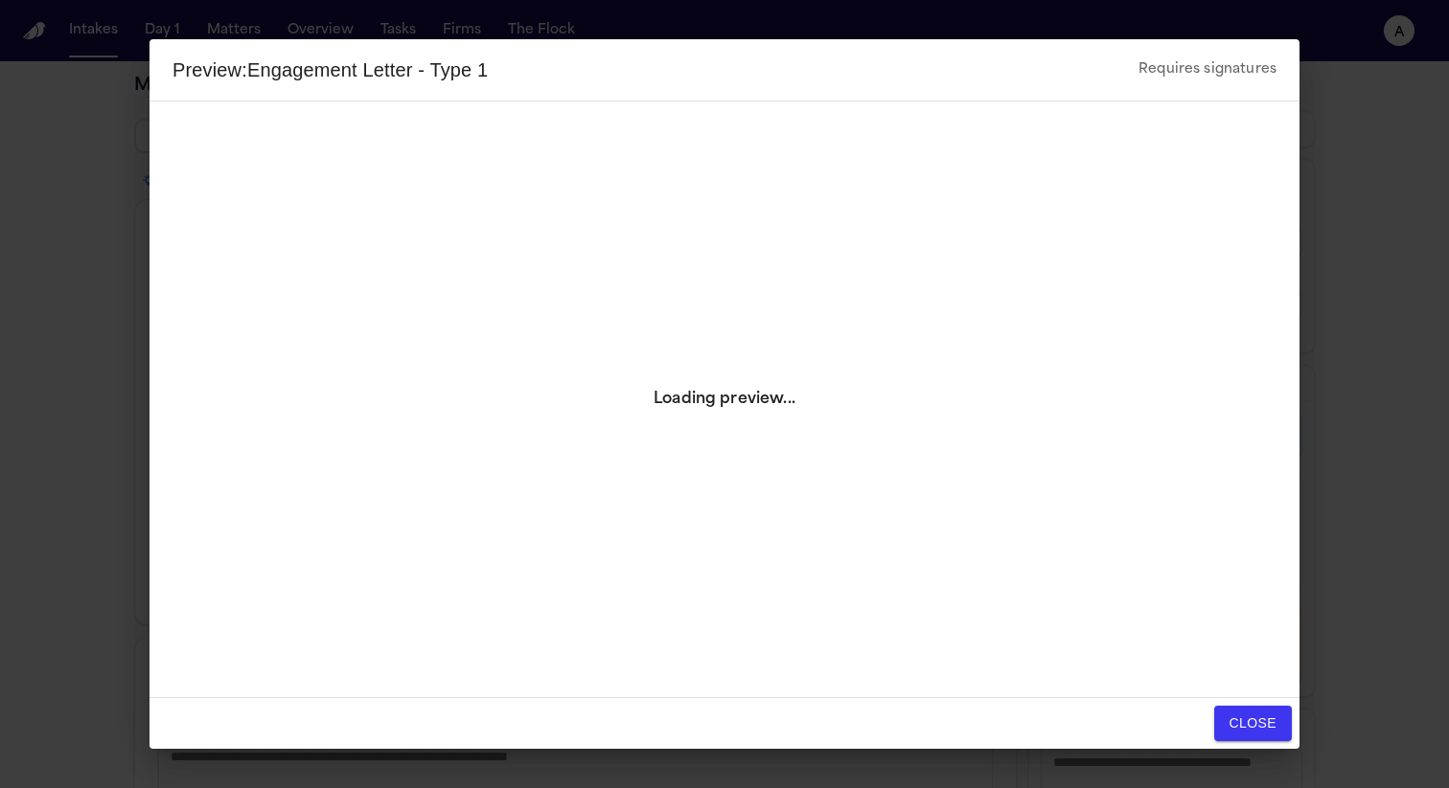
click at [1263, 711] on button "Close" at bounding box center [1253, 723] width 78 height 35
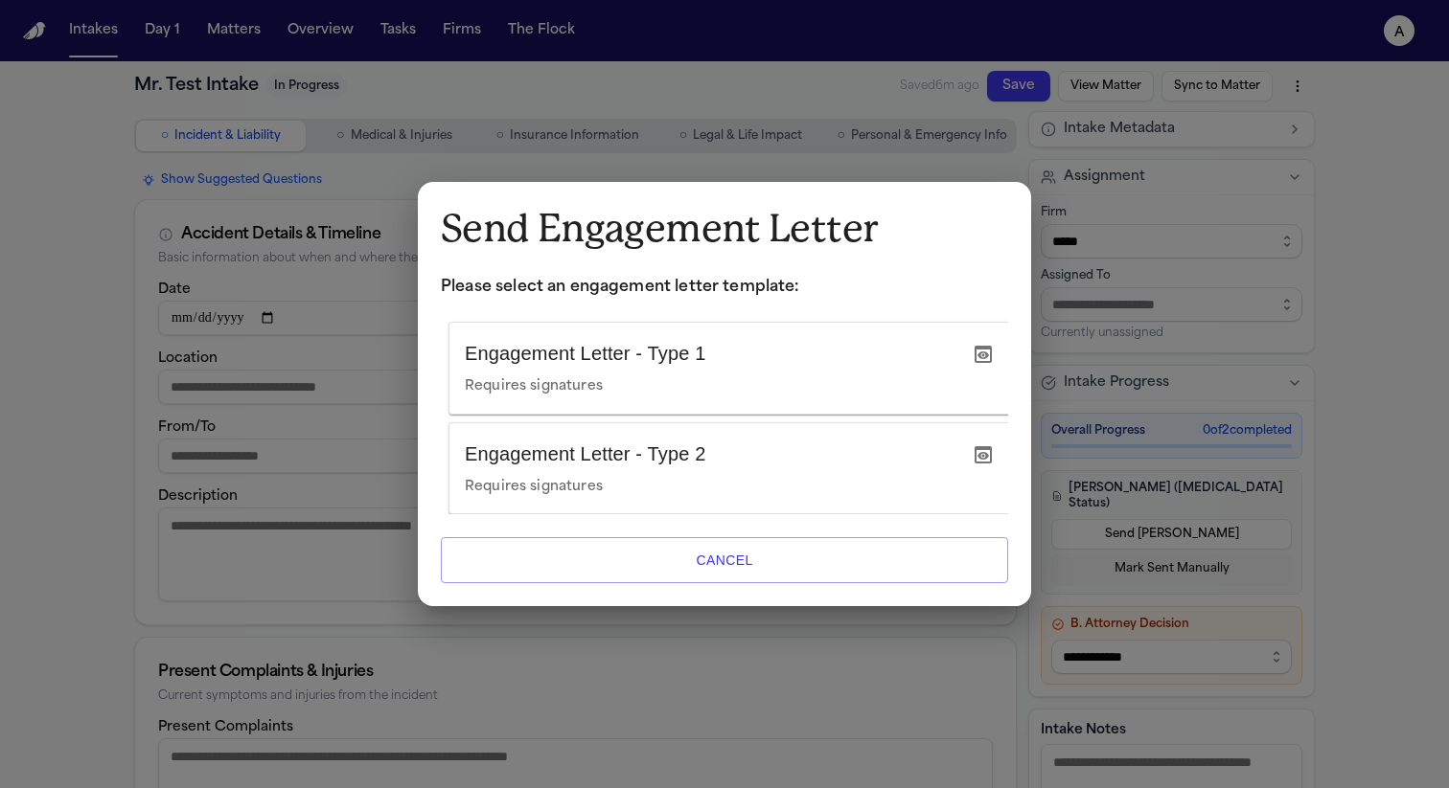
click at [984, 446] on icon "button" at bounding box center [982, 455] width 23 height 23
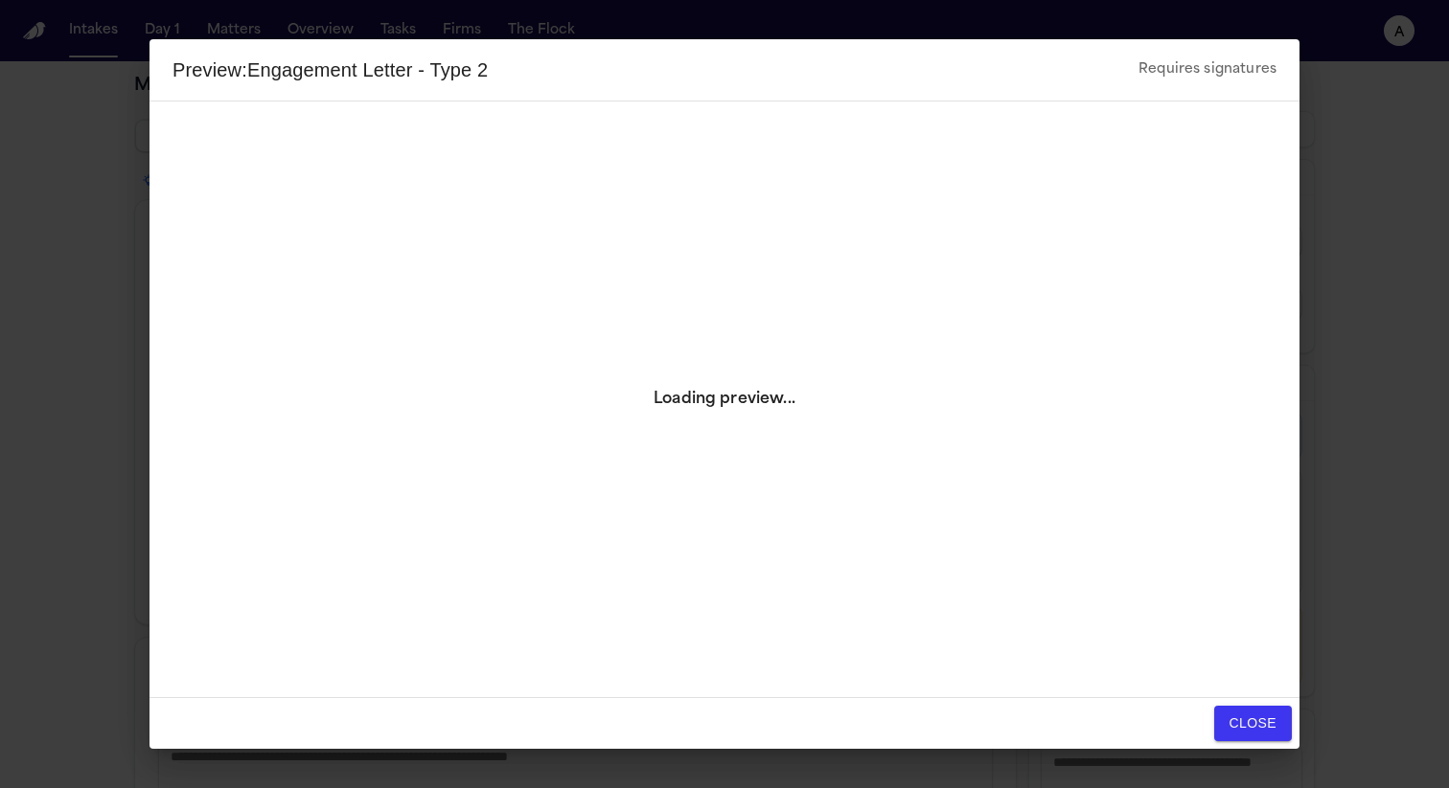
click at [1229, 727] on button "Close" at bounding box center [1253, 723] width 78 height 35
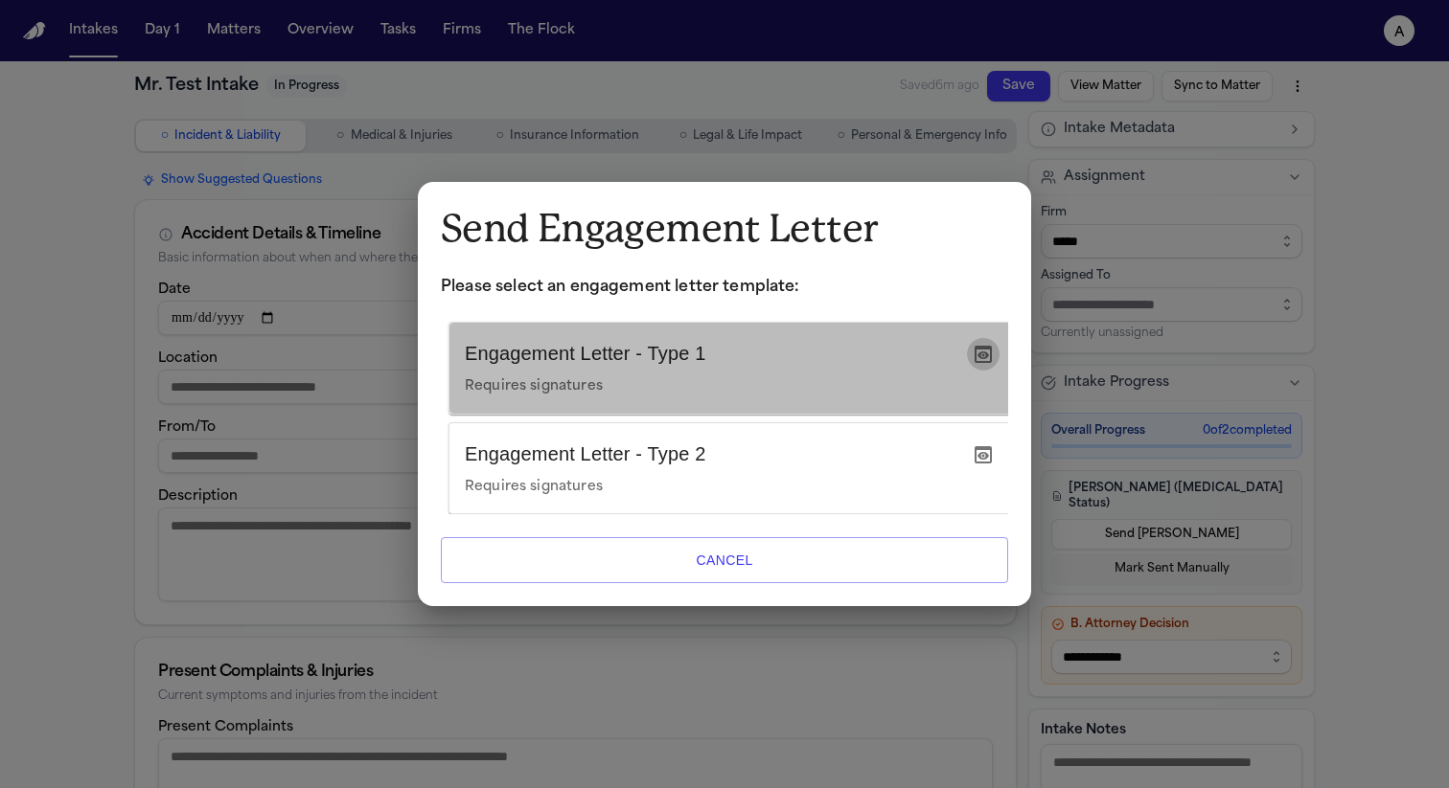
click at [980, 346] on icon "button" at bounding box center [982, 354] width 17 height 17
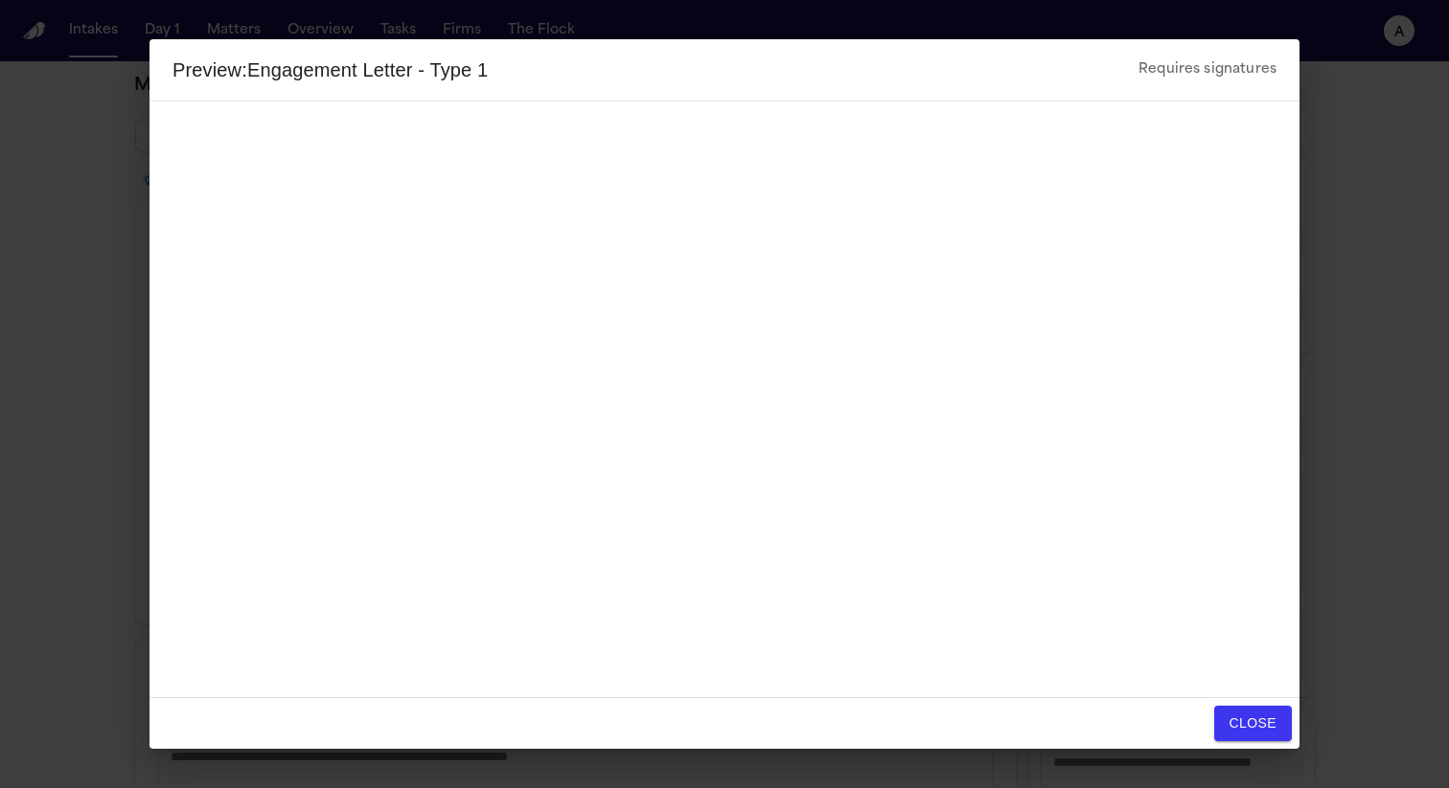
click at [1249, 734] on button "Close" at bounding box center [1253, 723] width 78 height 35
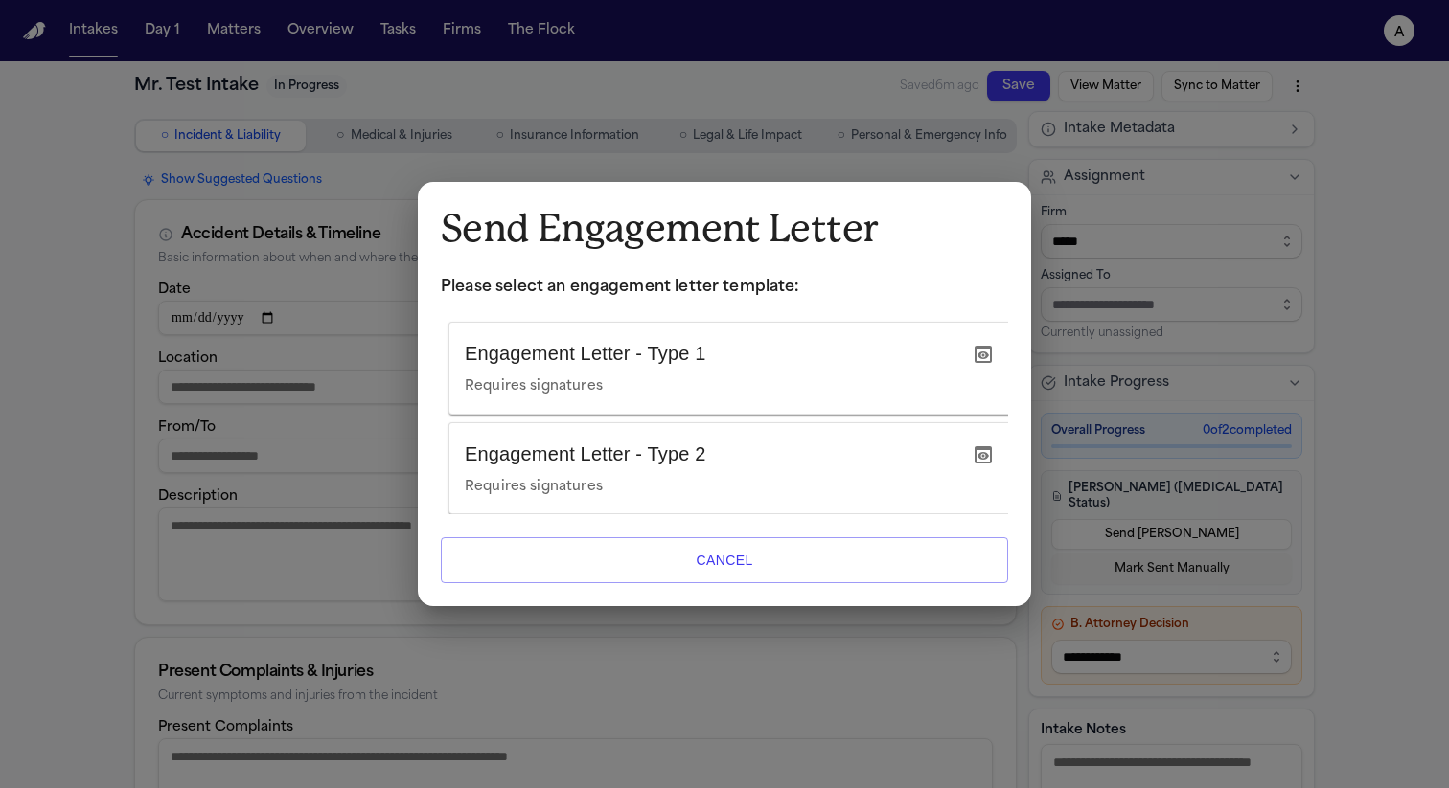
click at [983, 447] on icon "button" at bounding box center [982, 454] width 17 height 17
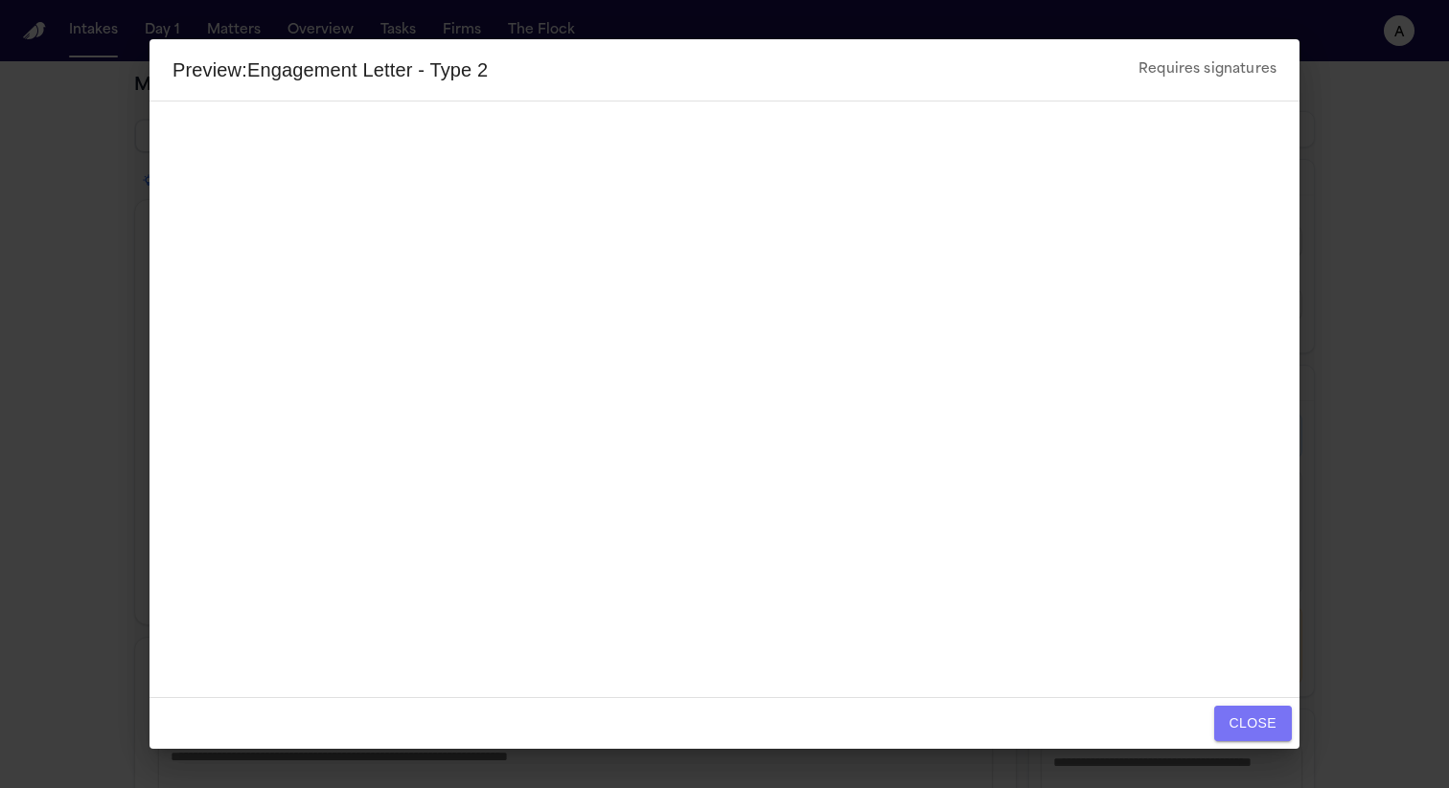
click at [1278, 731] on button "Close" at bounding box center [1253, 723] width 78 height 35
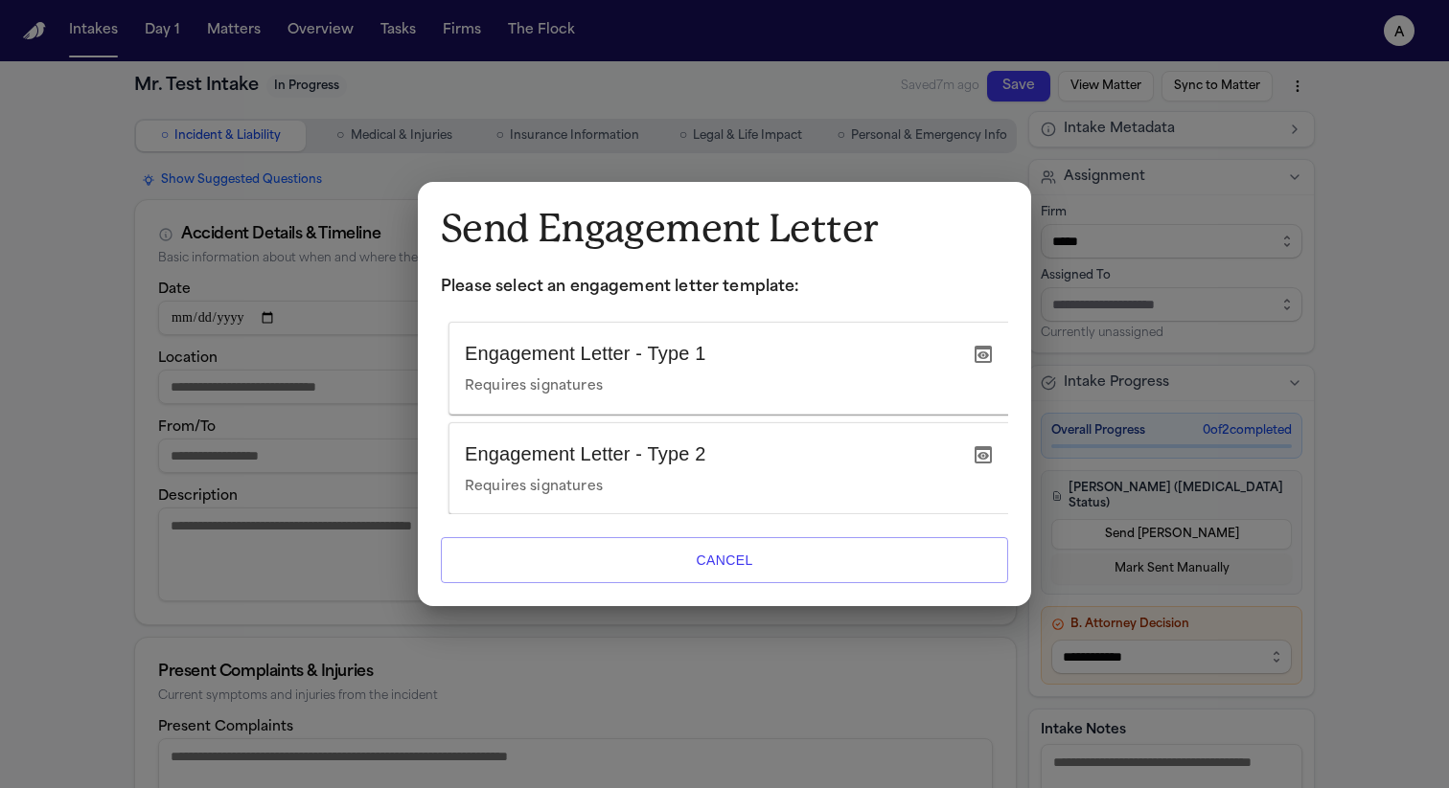
click at [1322, 375] on div "Send Engagement Letter Please select an engagement letter template: Engagement …" at bounding box center [724, 394] width 1449 height 788
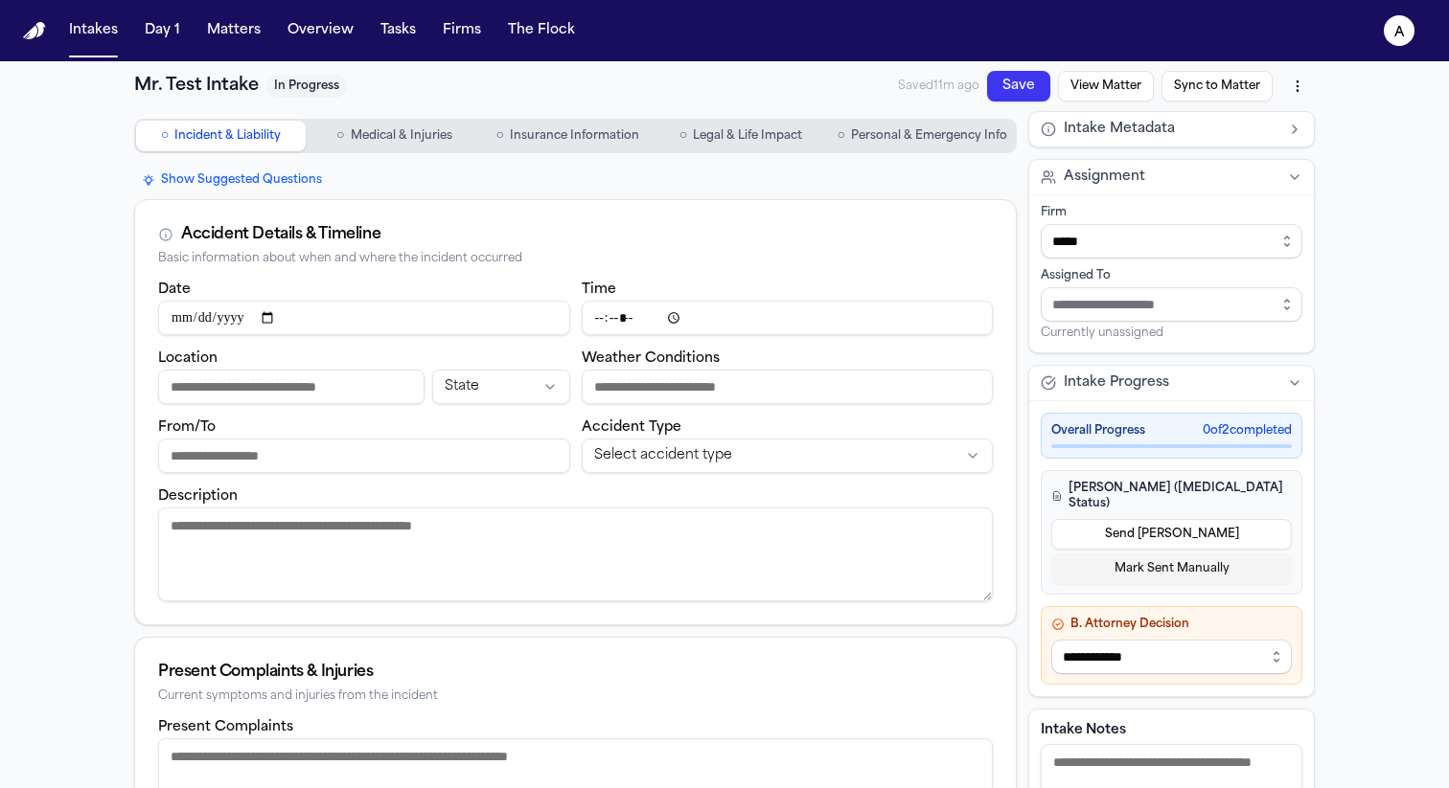
click at [938, 132] on span "Personal & Emergency Info" at bounding box center [929, 135] width 156 height 15
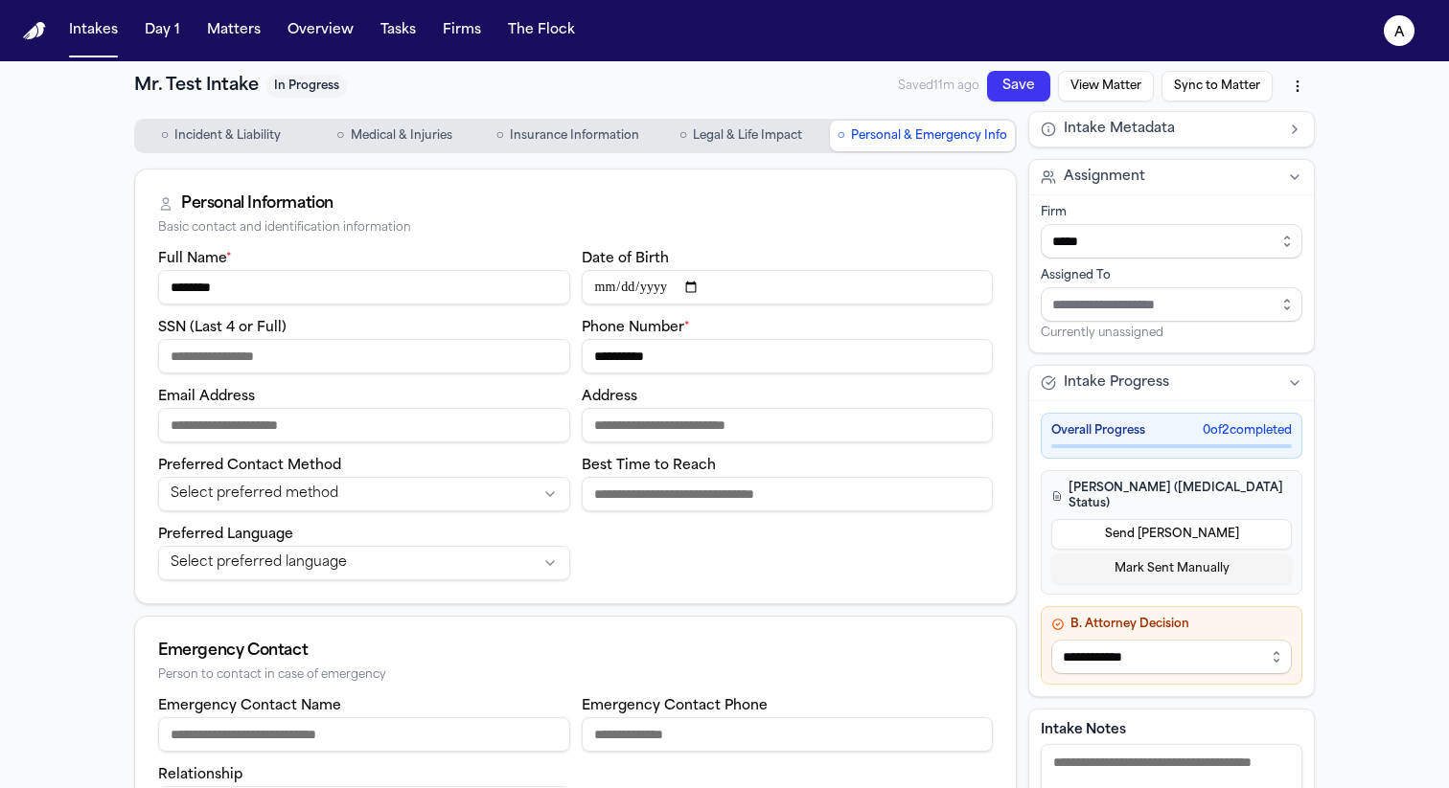
click at [1176, 522] on button "Send [PERSON_NAME]" at bounding box center [1171, 534] width 240 height 31
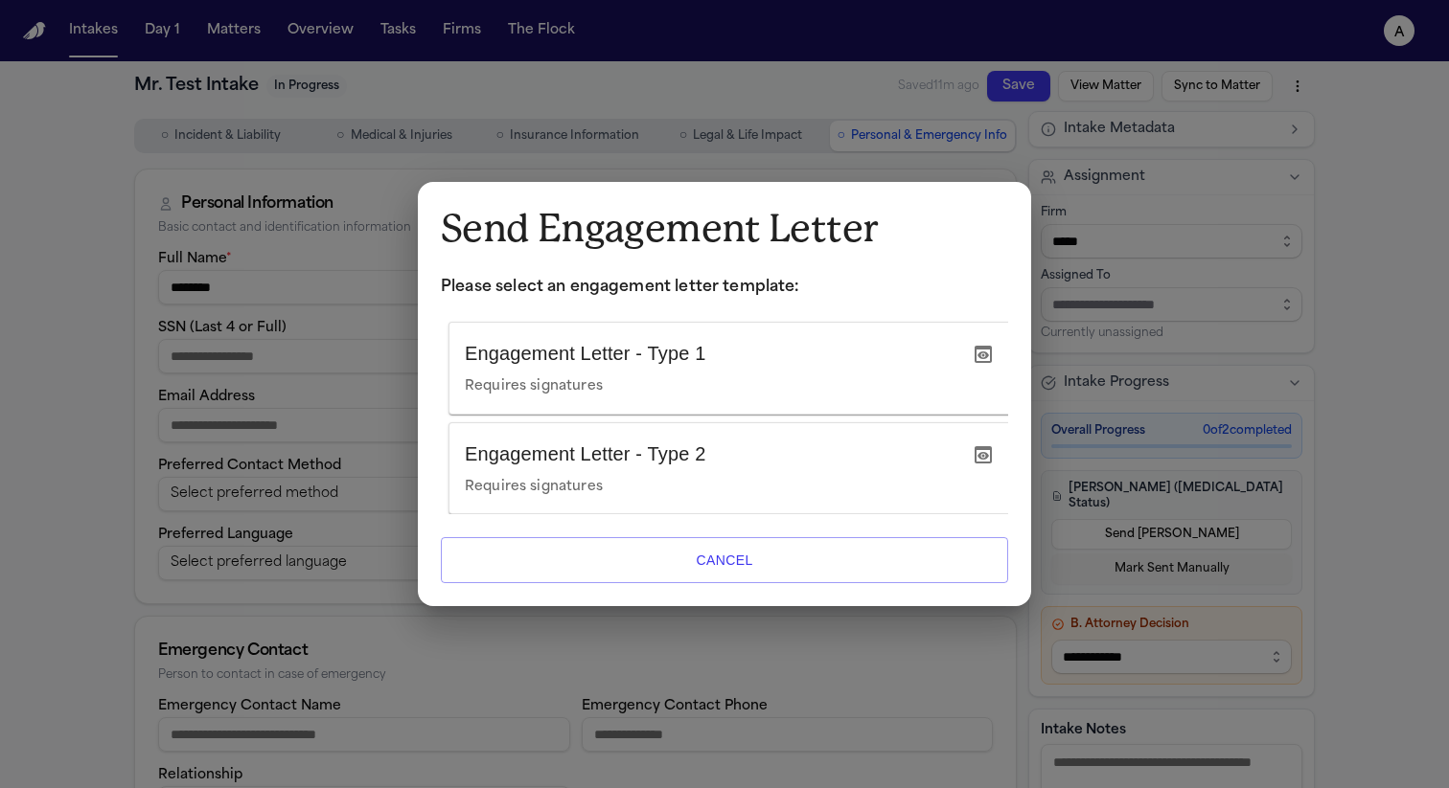
click at [986, 446] on icon "button" at bounding box center [982, 454] width 17 height 17
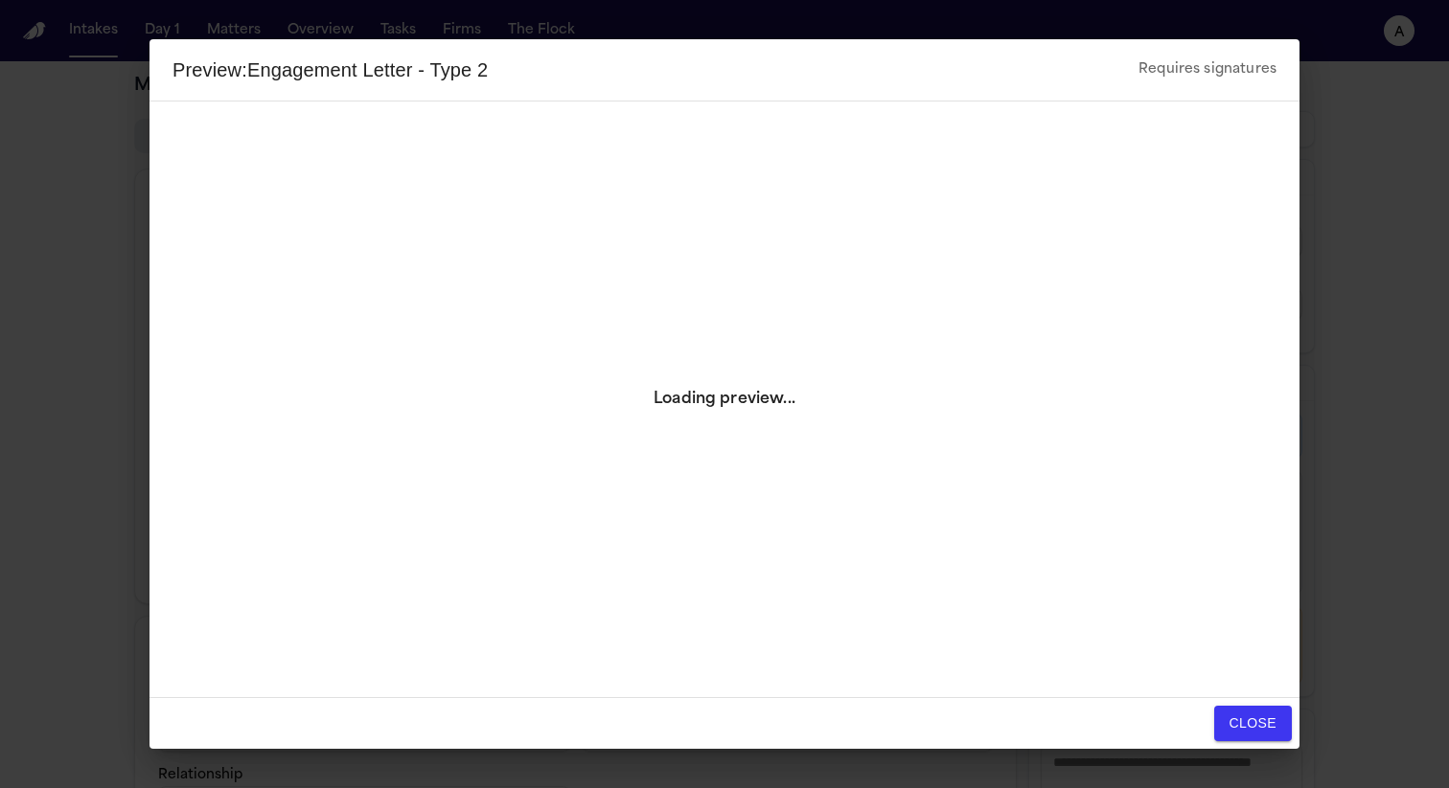
click at [1261, 715] on button "Close" at bounding box center [1253, 723] width 78 height 35
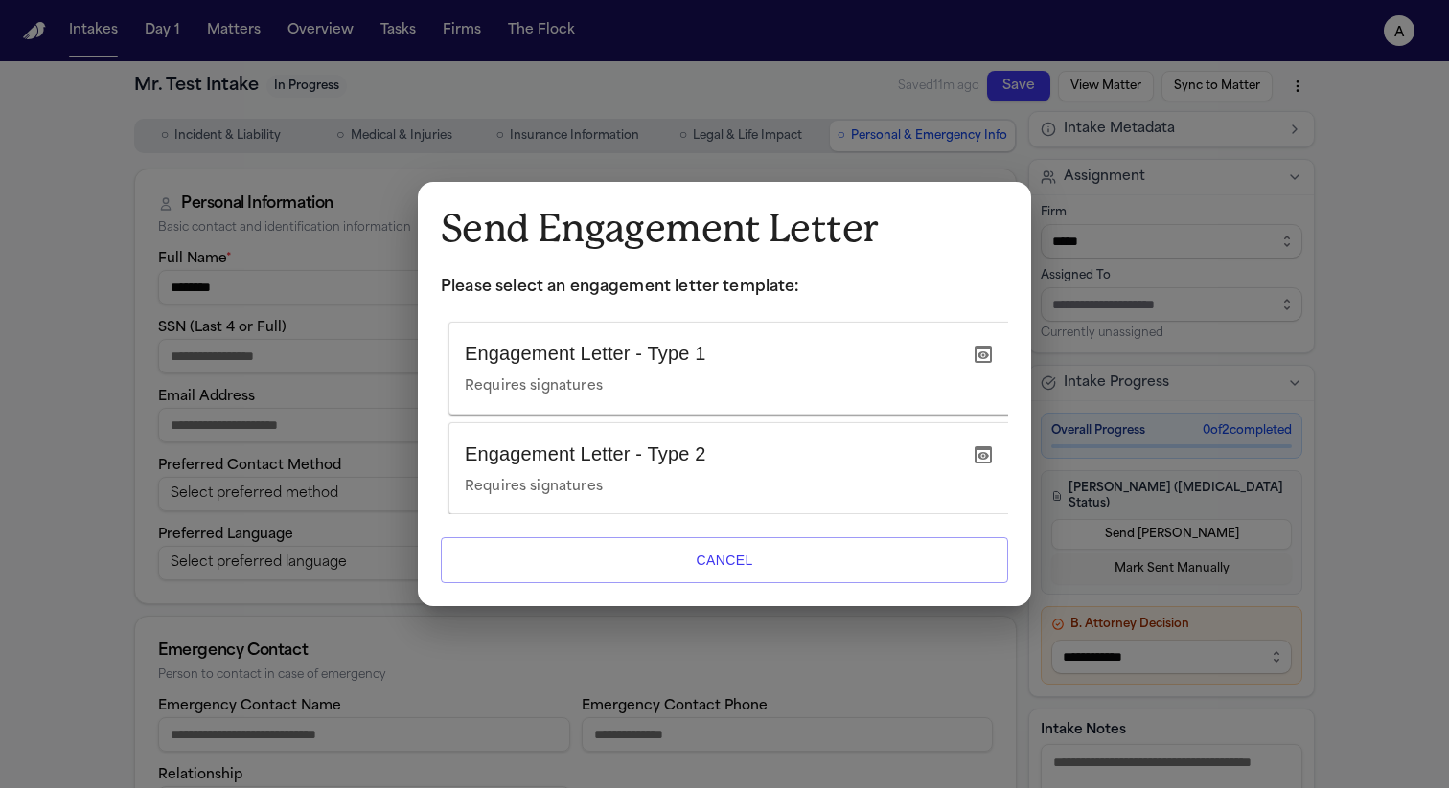
click at [985, 444] on icon "button" at bounding box center [982, 455] width 23 height 23
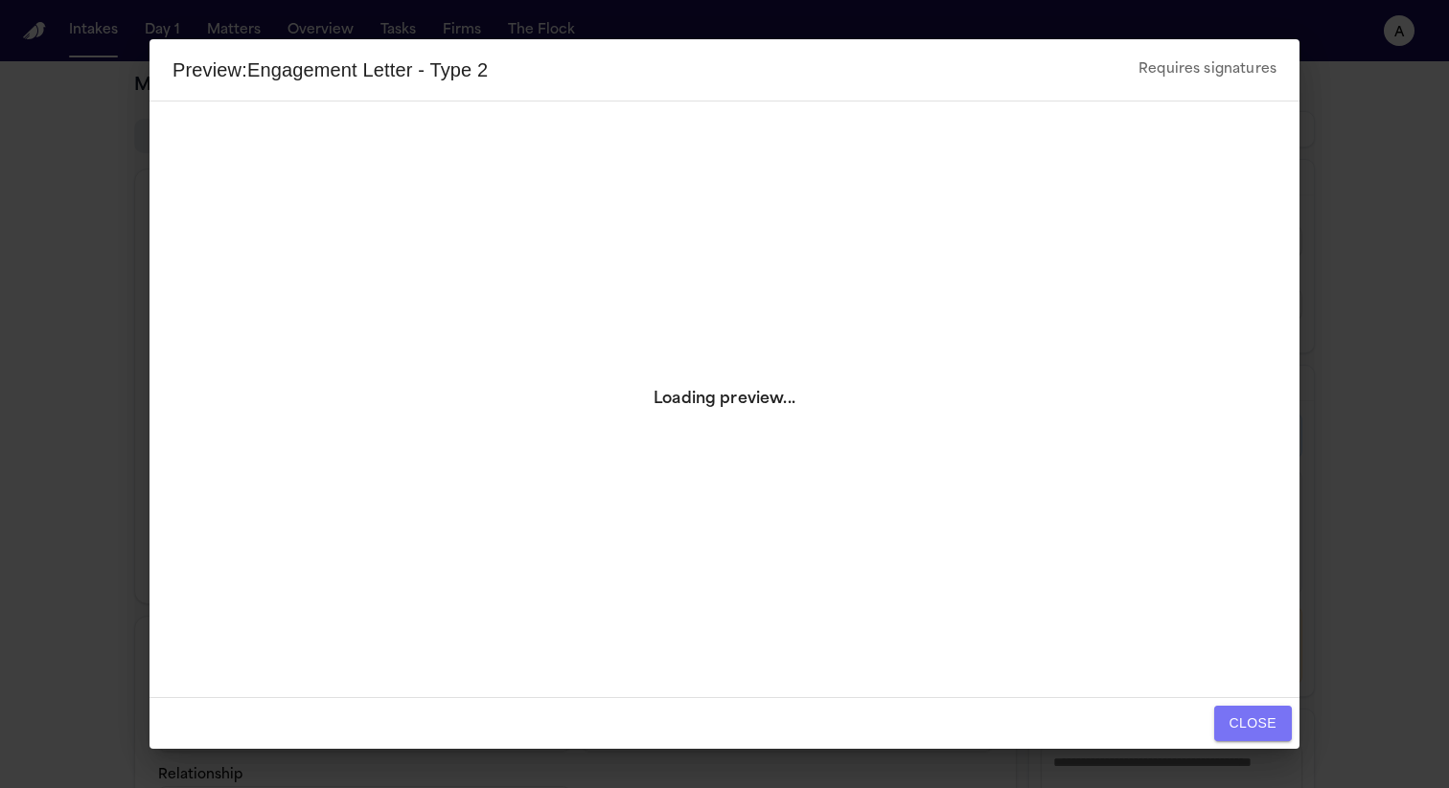
click at [1245, 731] on button "Close" at bounding box center [1253, 723] width 78 height 35
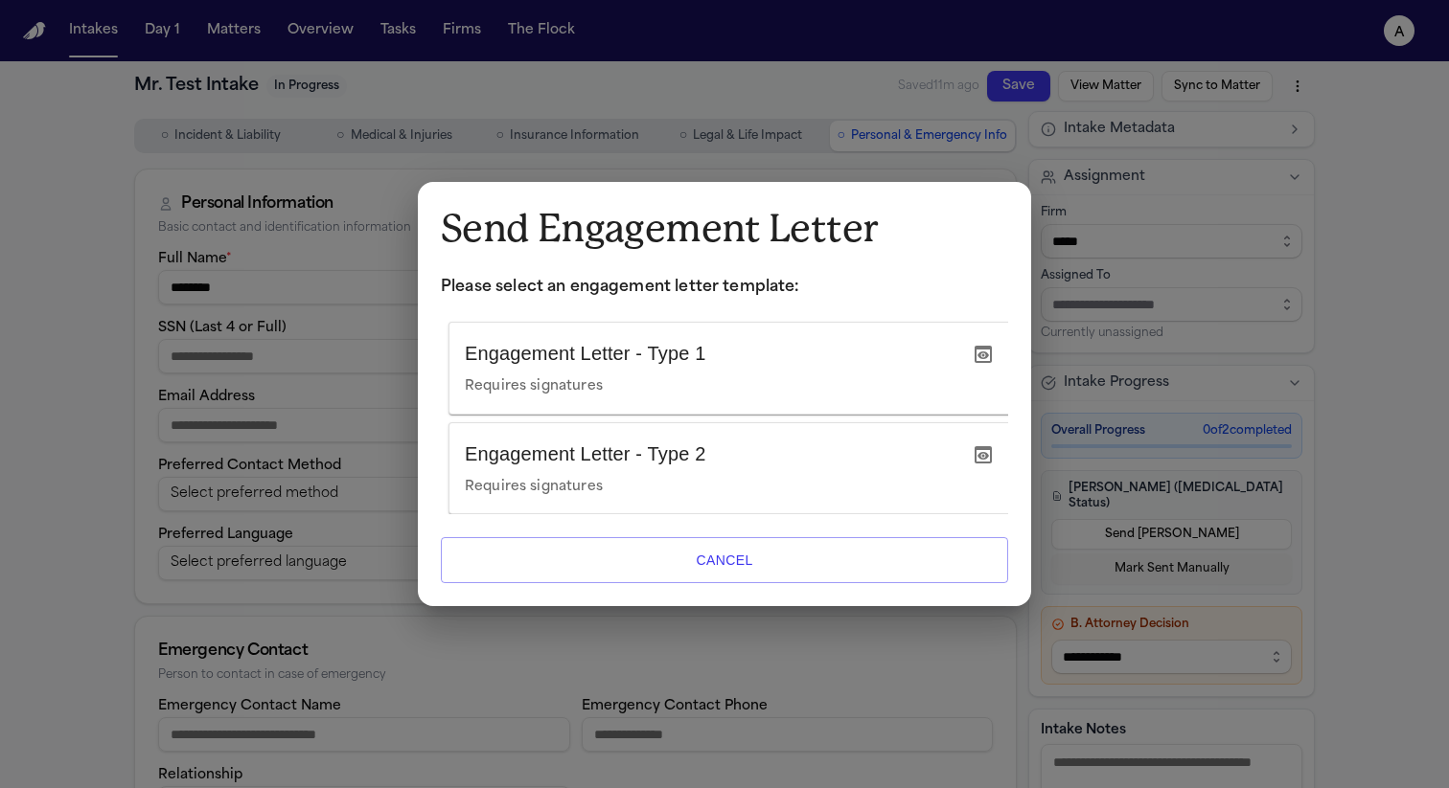
click at [1363, 337] on div "Send Engagement Letter Please select an engagement letter template: Engagement …" at bounding box center [724, 394] width 1449 height 788
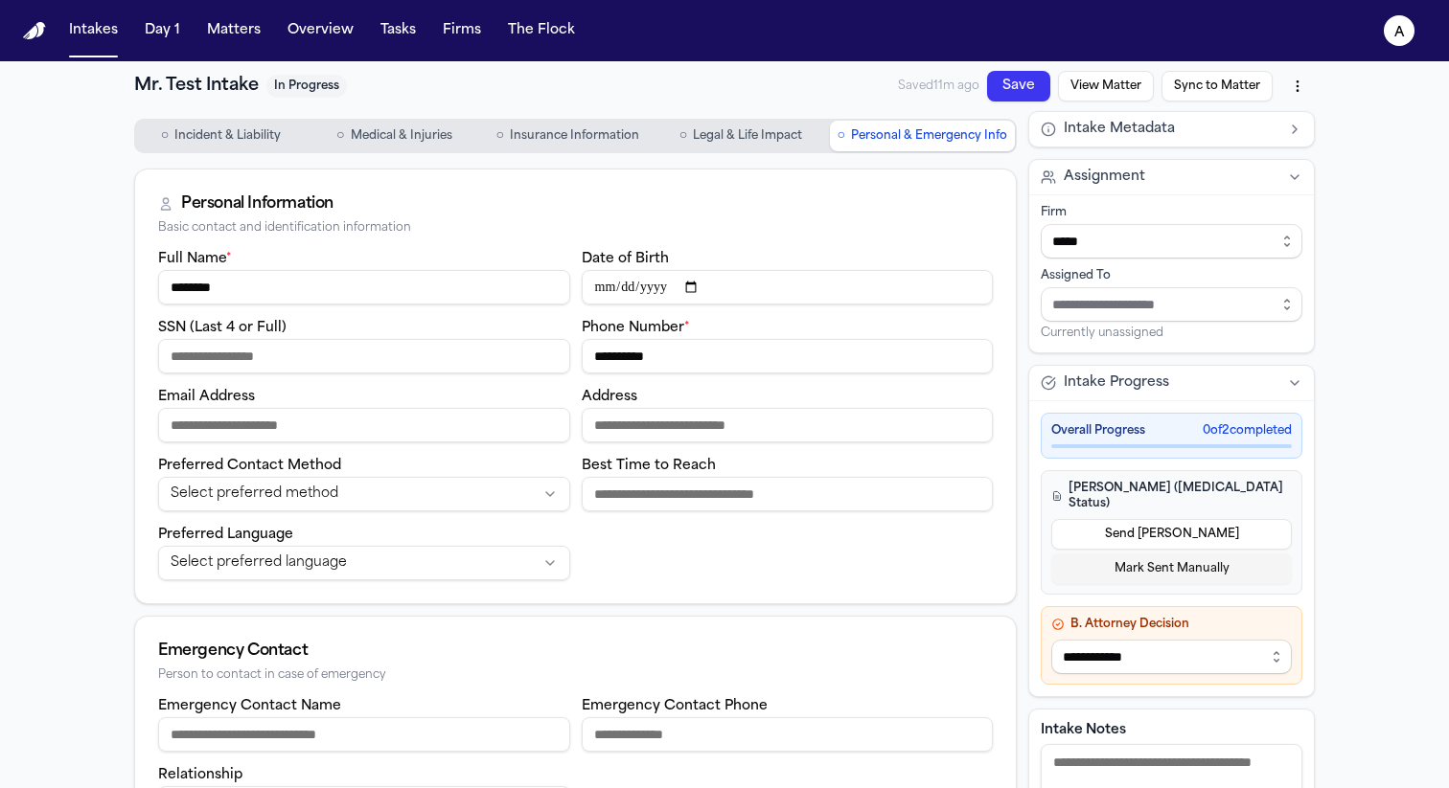
click at [1420, 251] on div "**********" at bounding box center [724, 496] width 1449 height 870
